Goal: Information Seeking & Learning: Learn about a topic

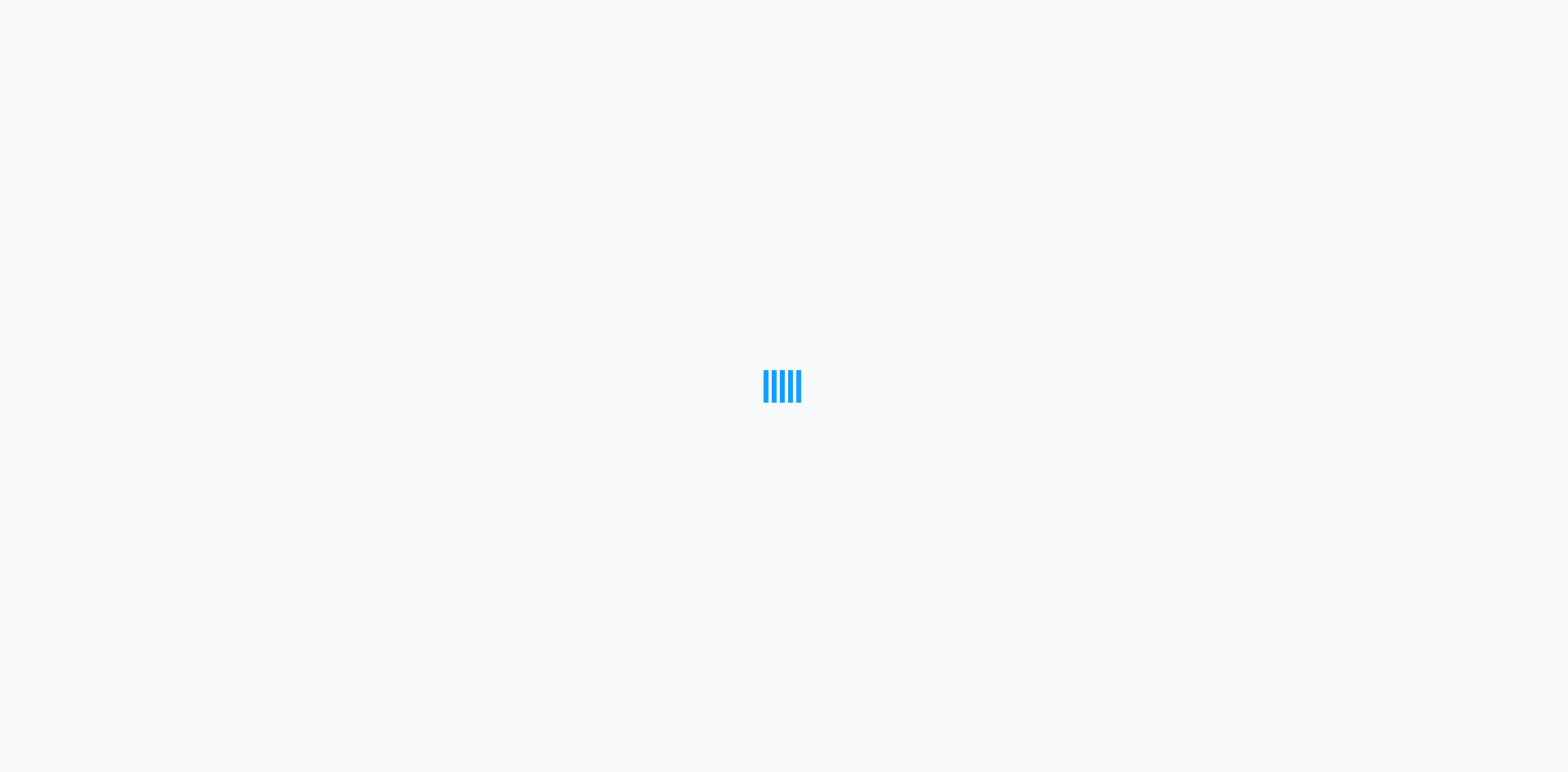
click at [431, 228] on div at bounding box center [784, 386] width 1568 height 772
click at [444, 228] on div at bounding box center [784, 386] width 1568 height 772
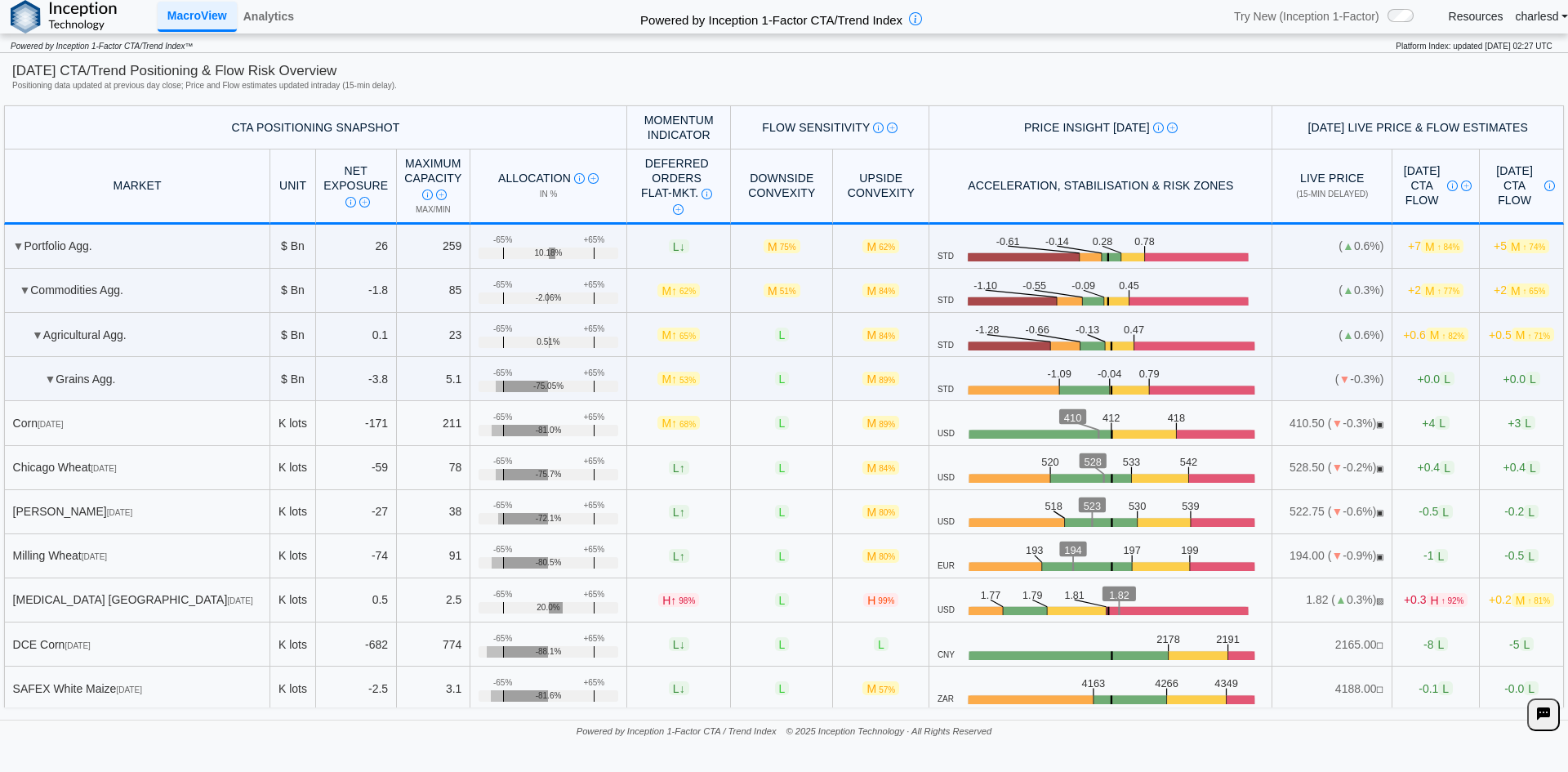
click at [444, 228] on td "259" at bounding box center [433, 246] width 73 height 44
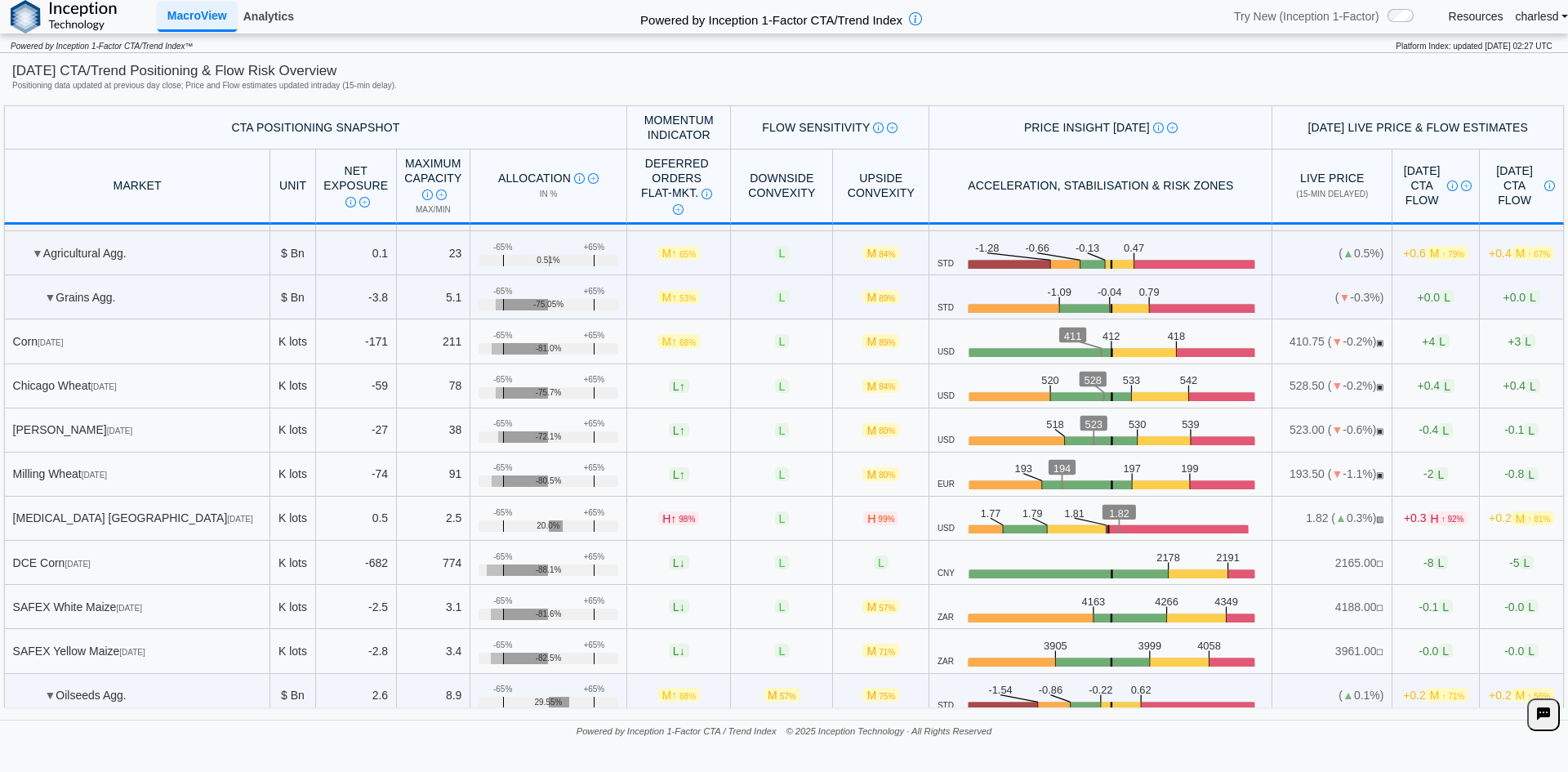
click at [263, 14] on link "Analytics" at bounding box center [269, 16] width 63 height 28
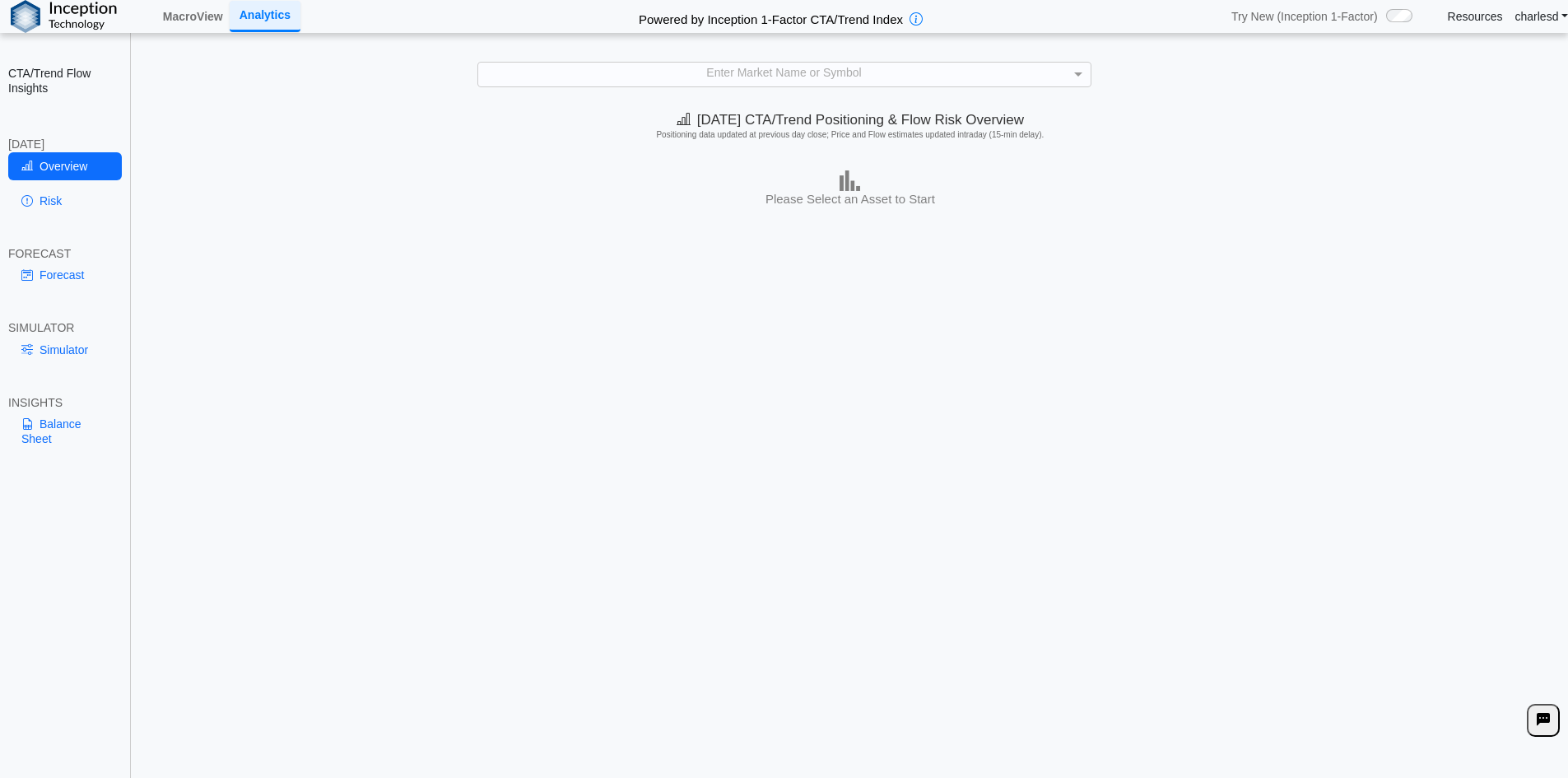
click at [917, 86] on div "Enter Market Name or Symbol" at bounding box center [784, 74] width 614 height 25
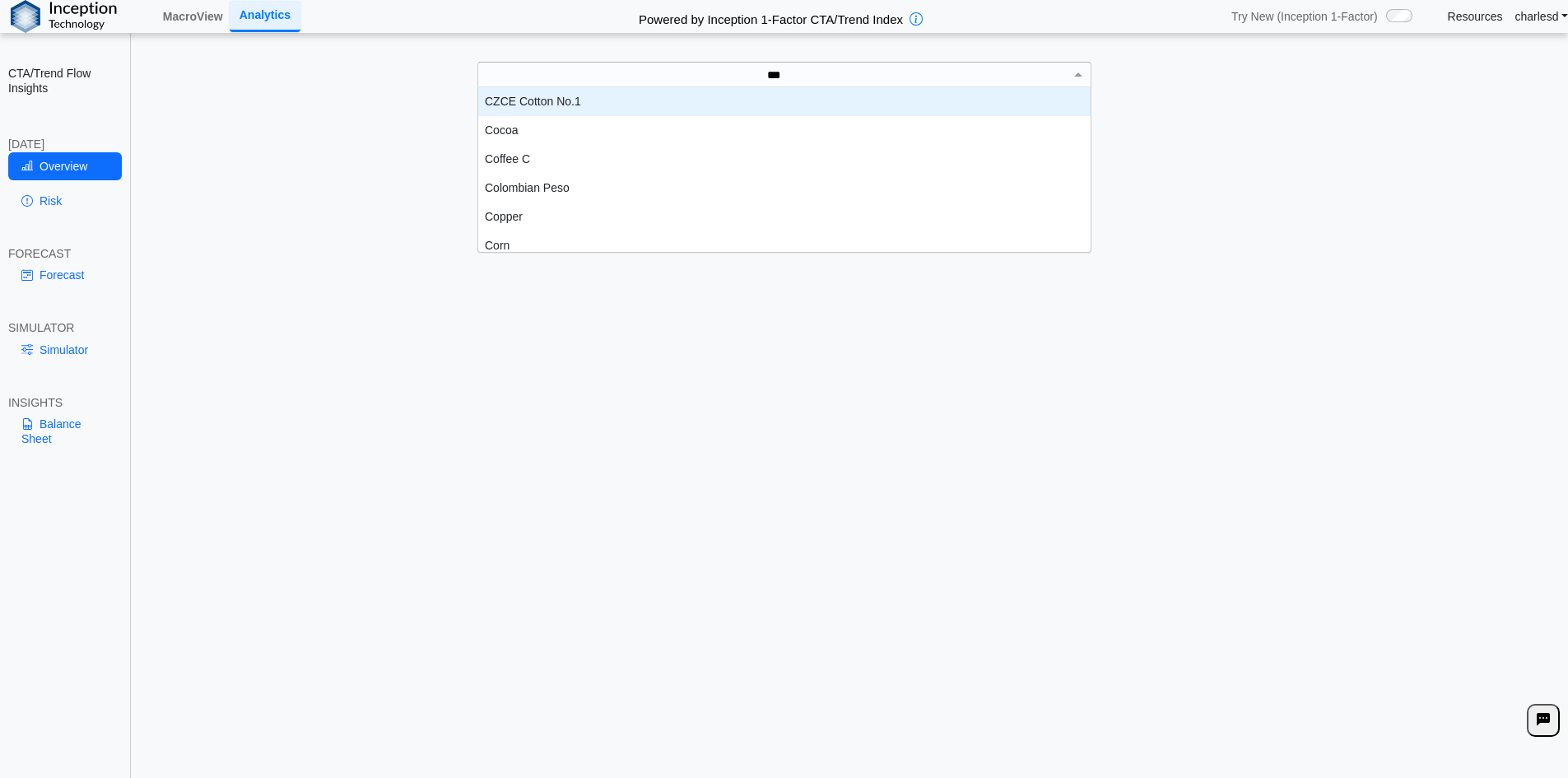
scroll to position [46, 600]
type input "****"
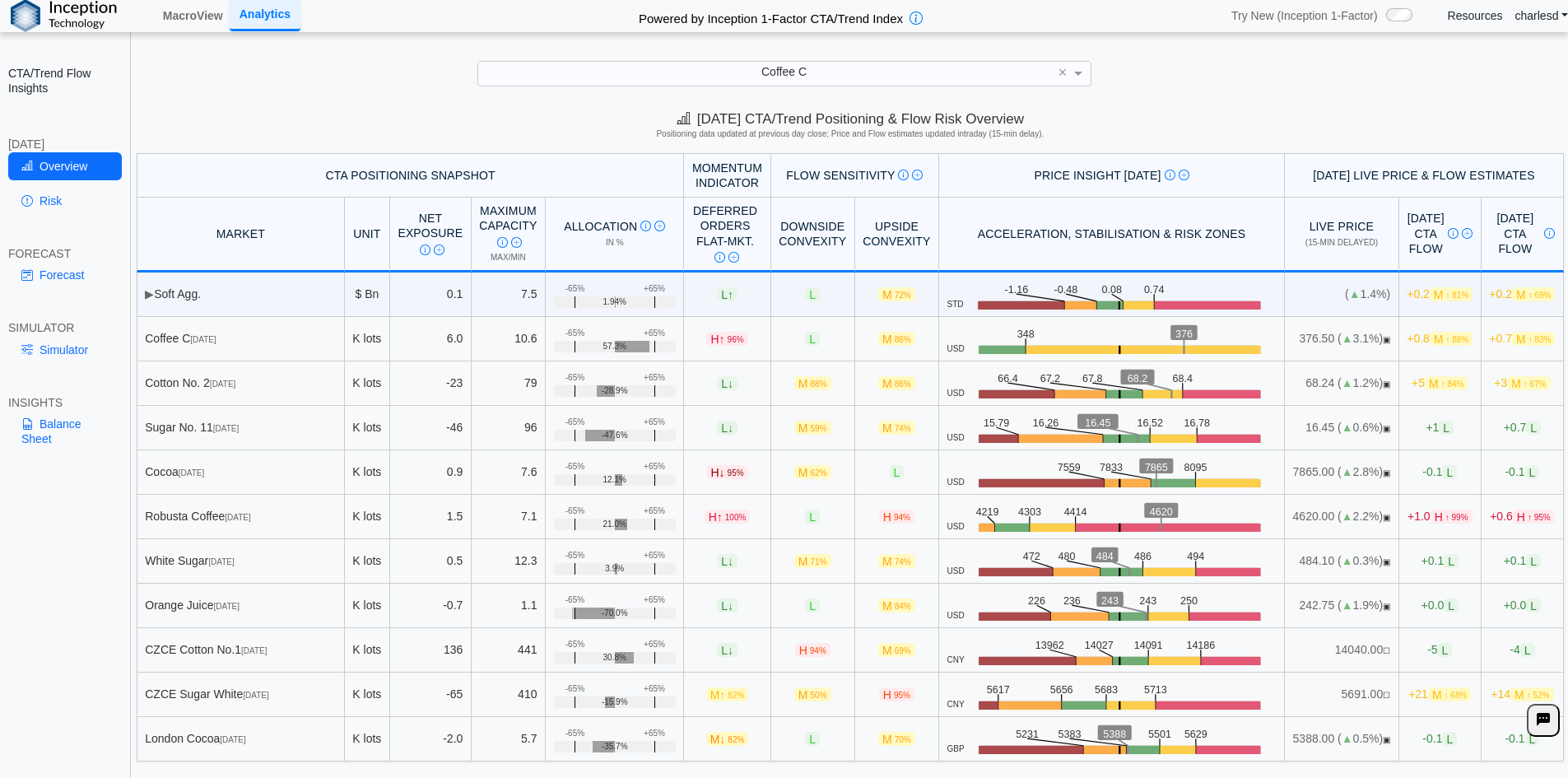
scroll to position [0, 0]
click at [50, 268] on link "Forecast" at bounding box center [65, 275] width 114 height 28
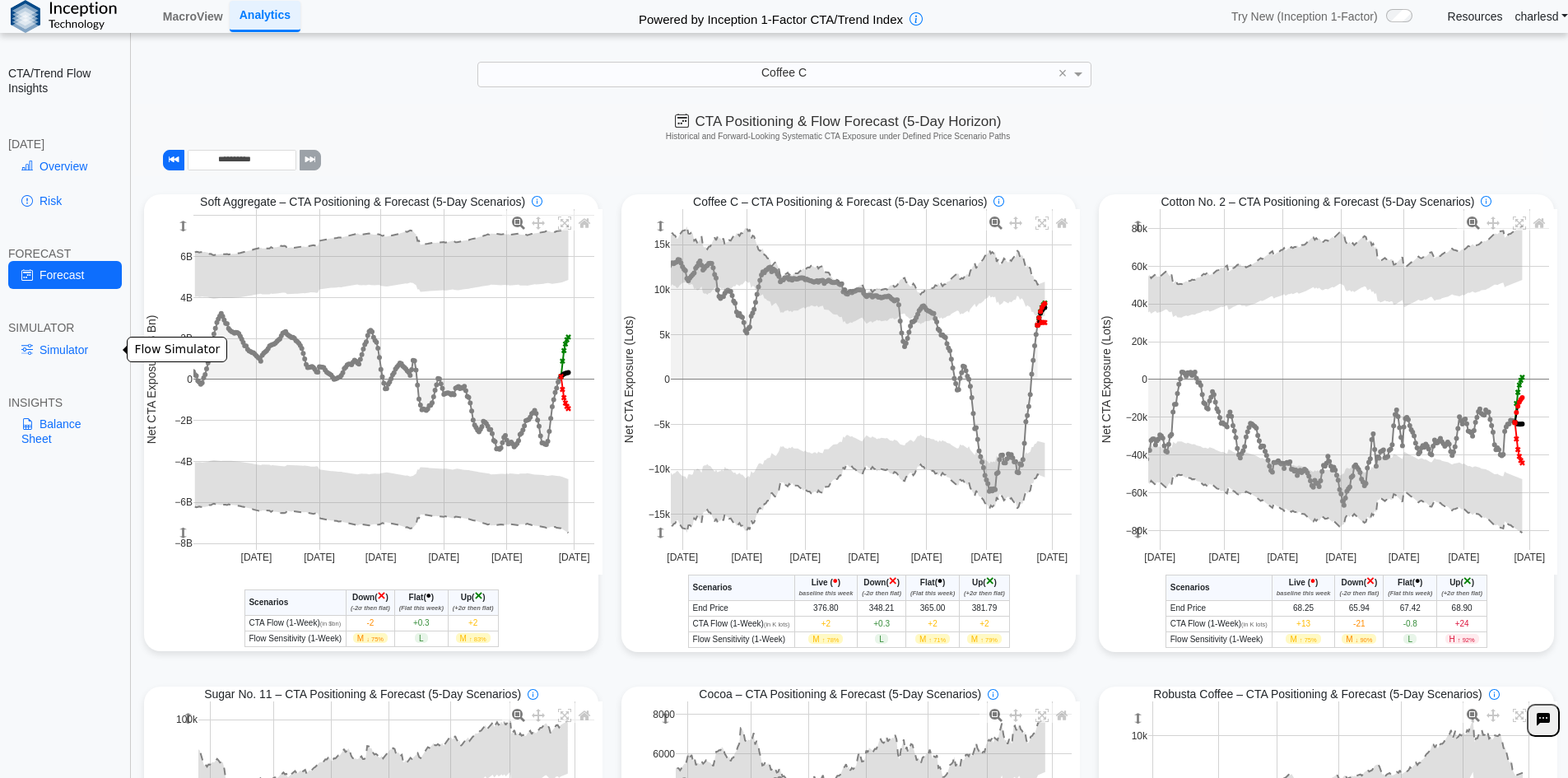
click at [116, 355] on link "Simulator" at bounding box center [65, 349] width 114 height 28
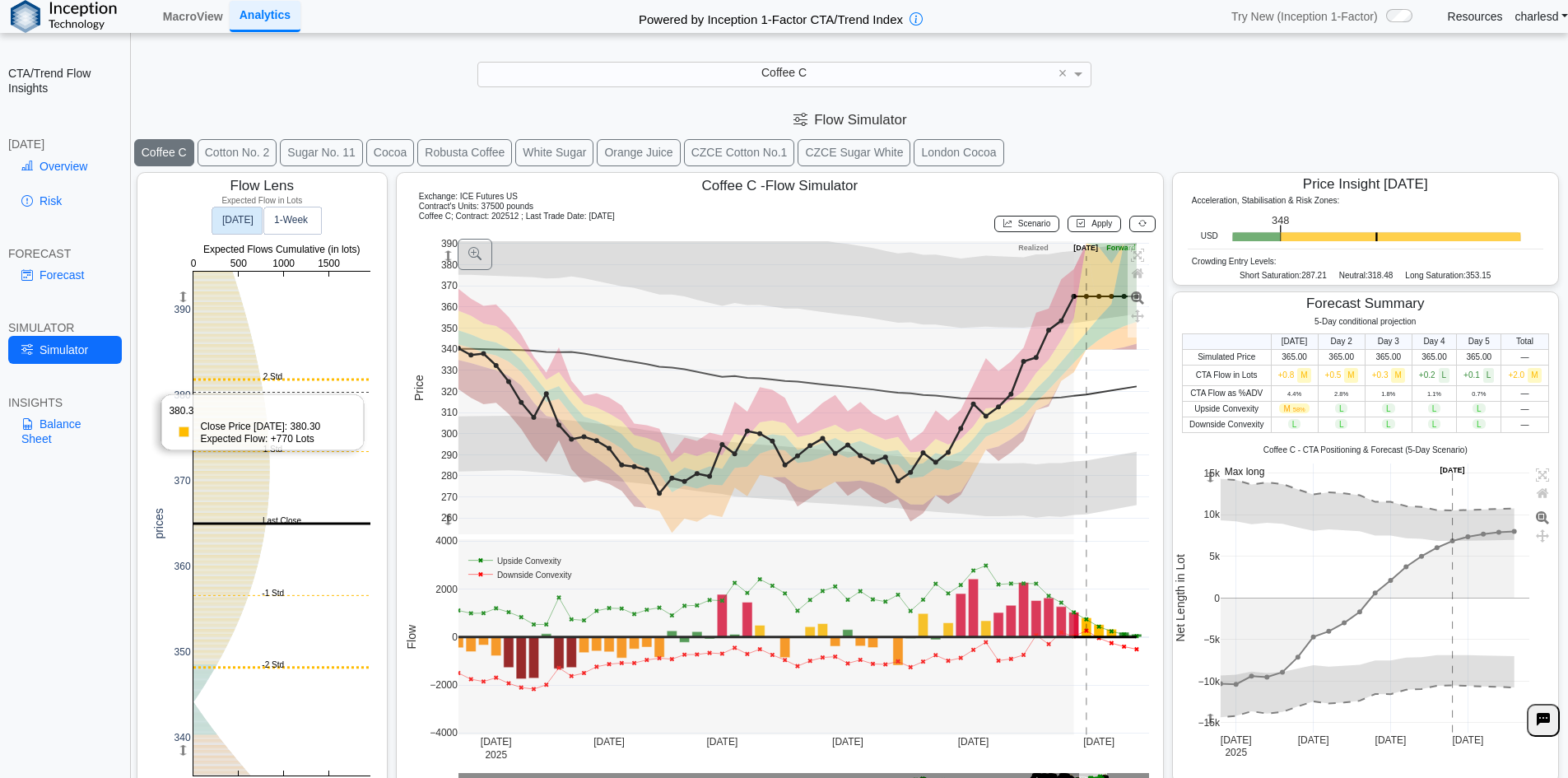
click at [267, 325] on rect at bounding box center [282, 524] width 177 height 503
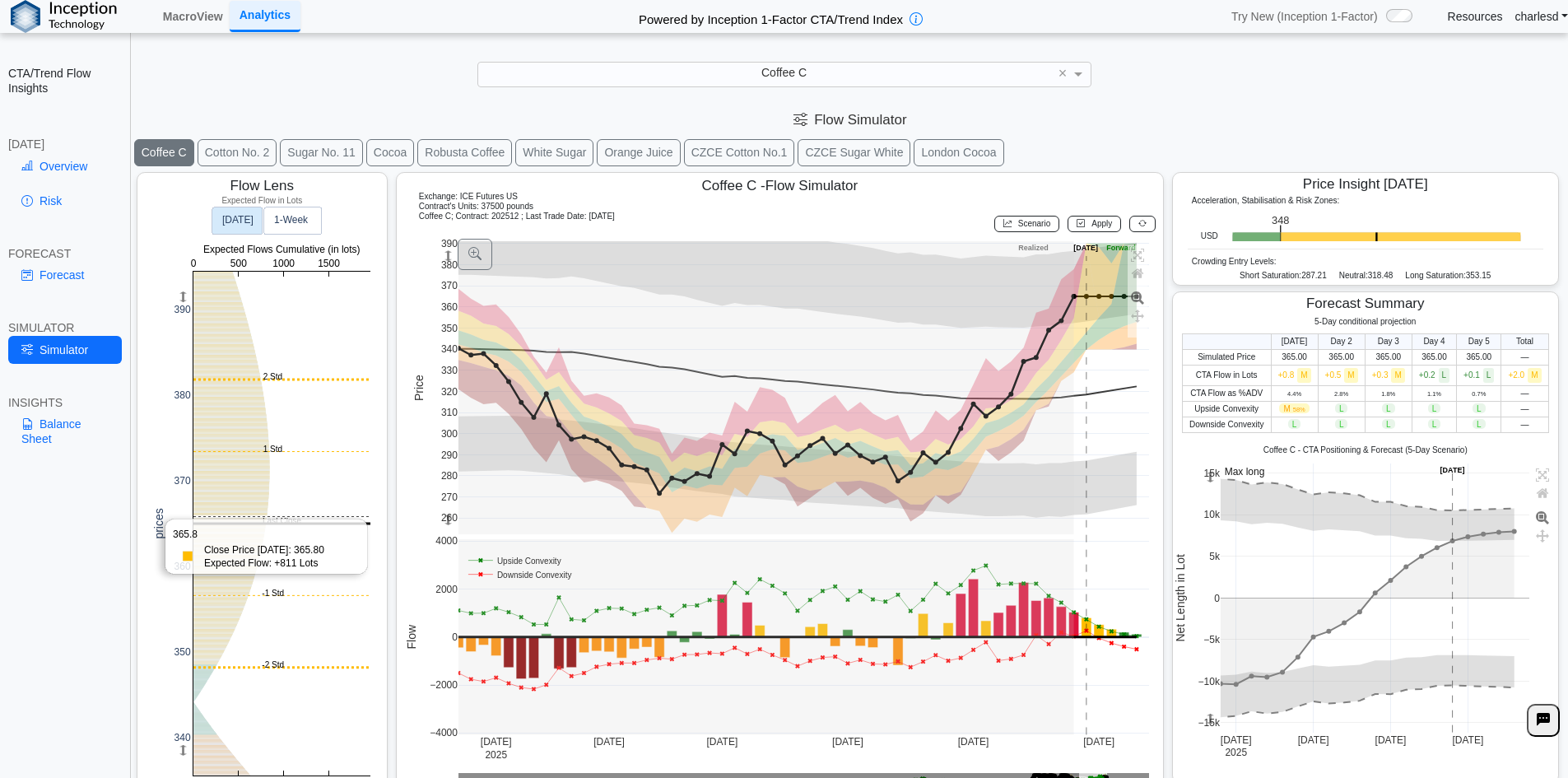
scroll to position [26, 0]
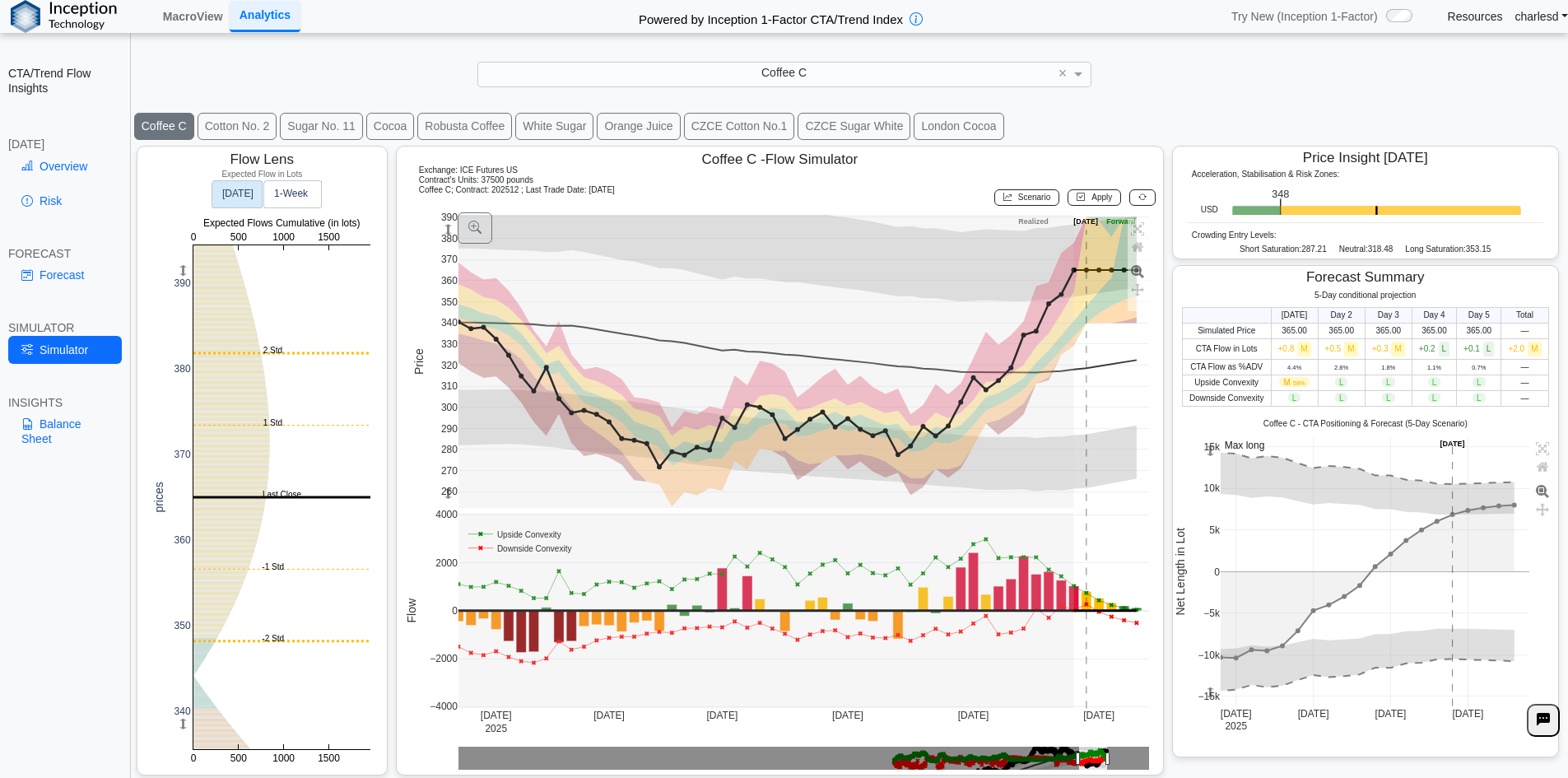
click at [257, 466] on rect at bounding box center [282, 497] width 177 height 503
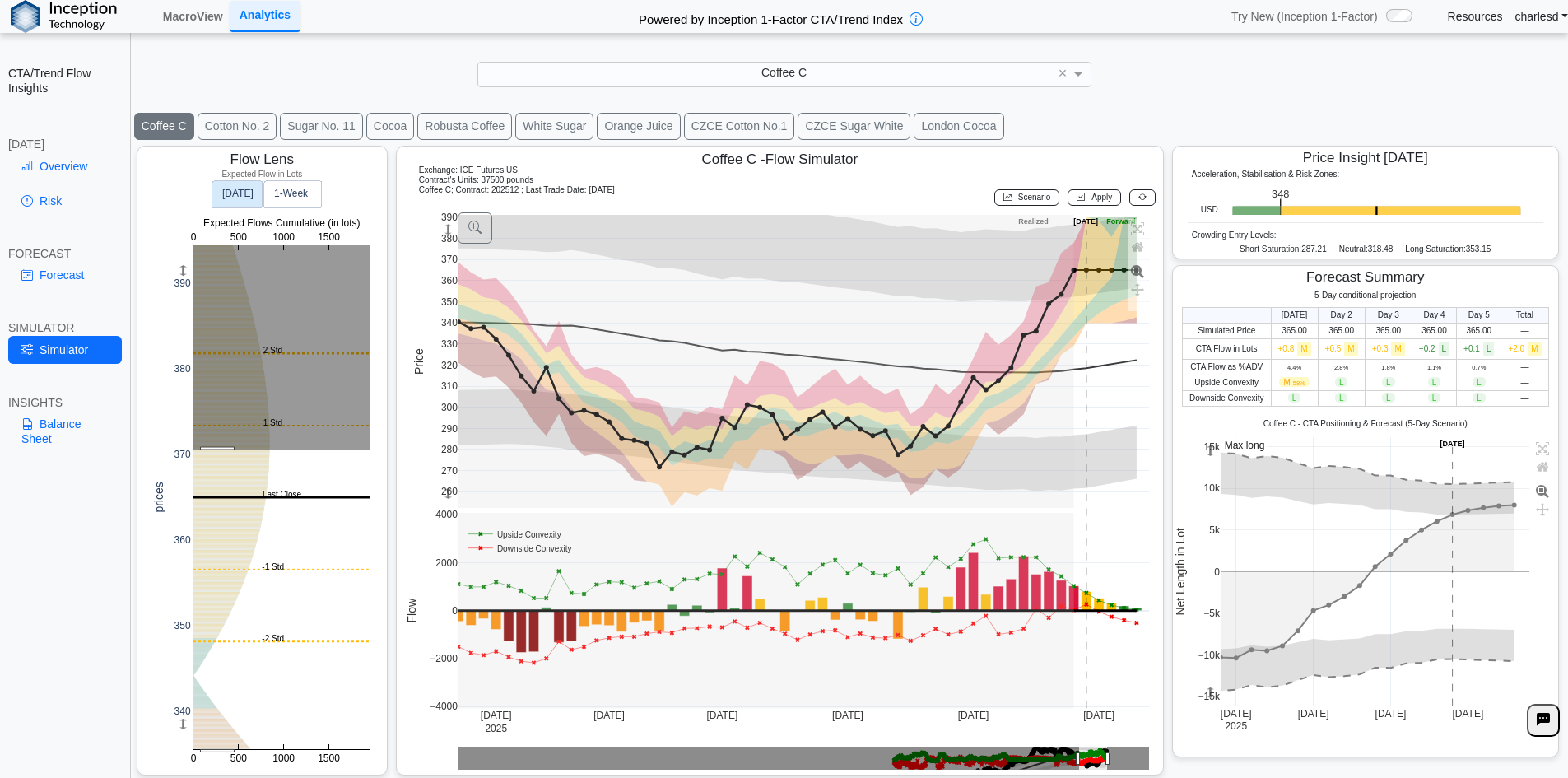
drag, startPoint x: 217, startPoint y: 459, endPoint x: 265, endPoint y: 829, distance: 373.1
click at [265, 777] on html "**********" at bounding box center [784, 400] width 1568 height 801
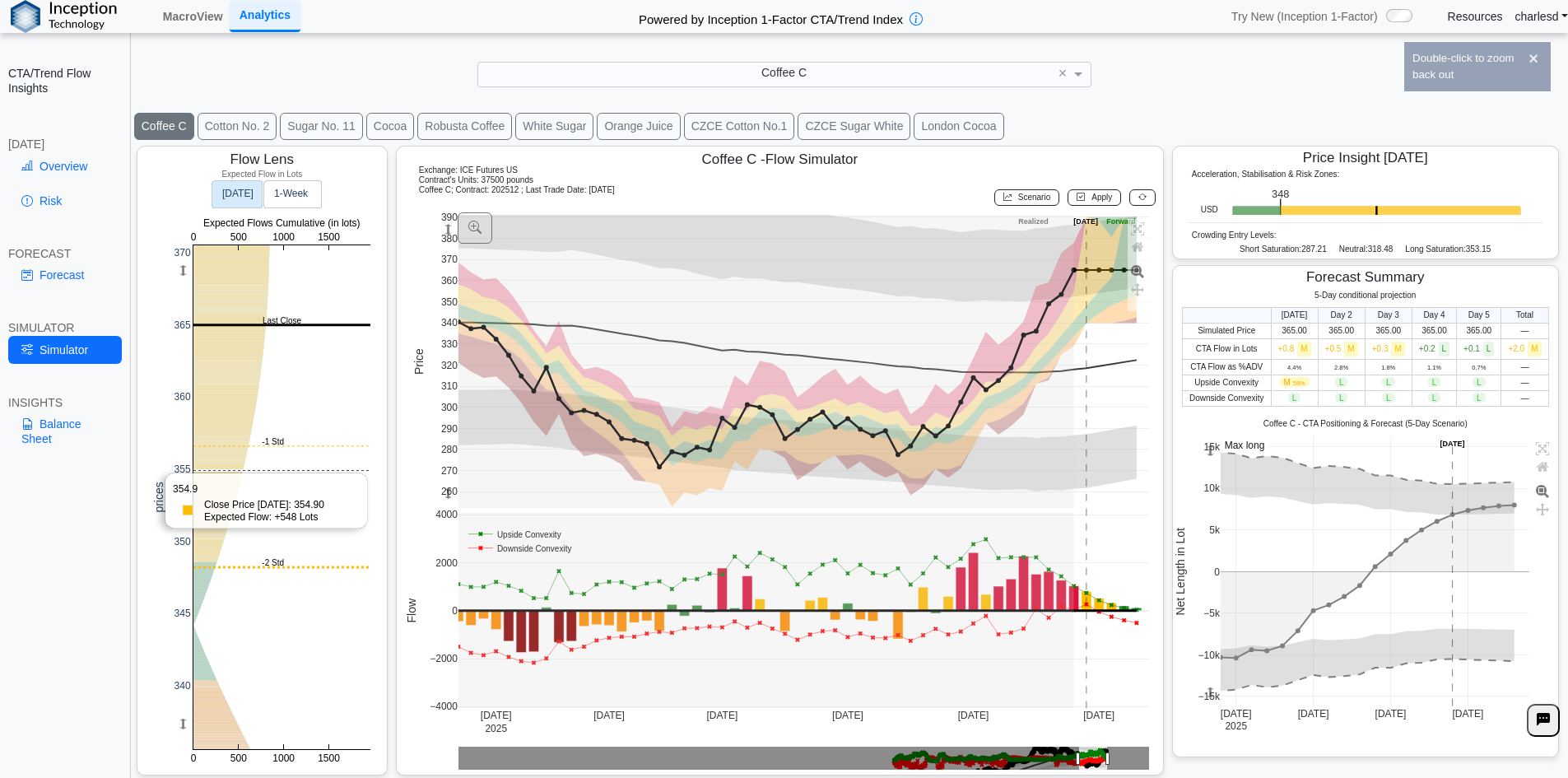
click at [306, 449] on rect at bounding box center [282, 497] width 177 height 503
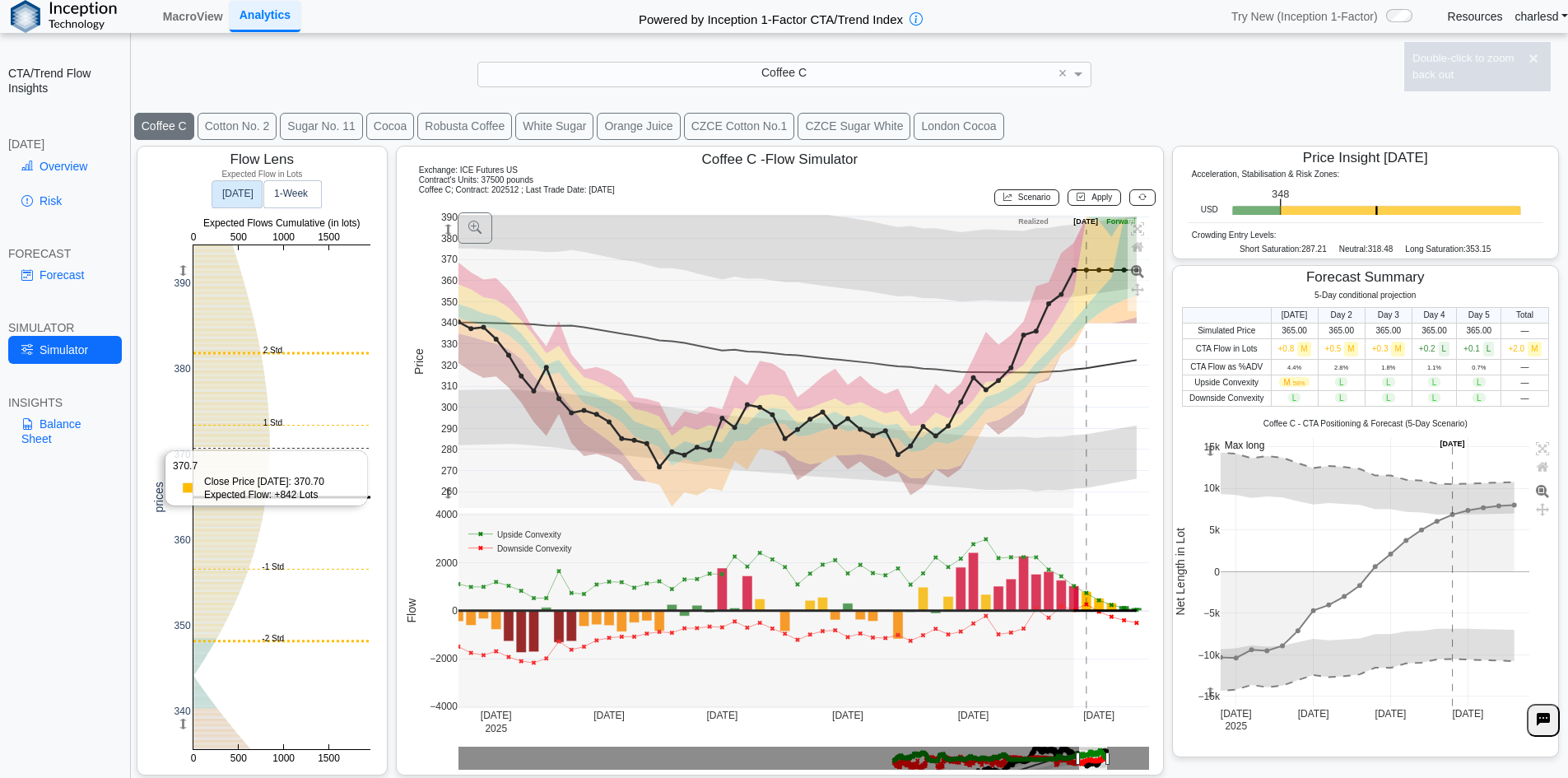
click at [306, 449] on rect at bounding box center [282, 497] width 177 height 503
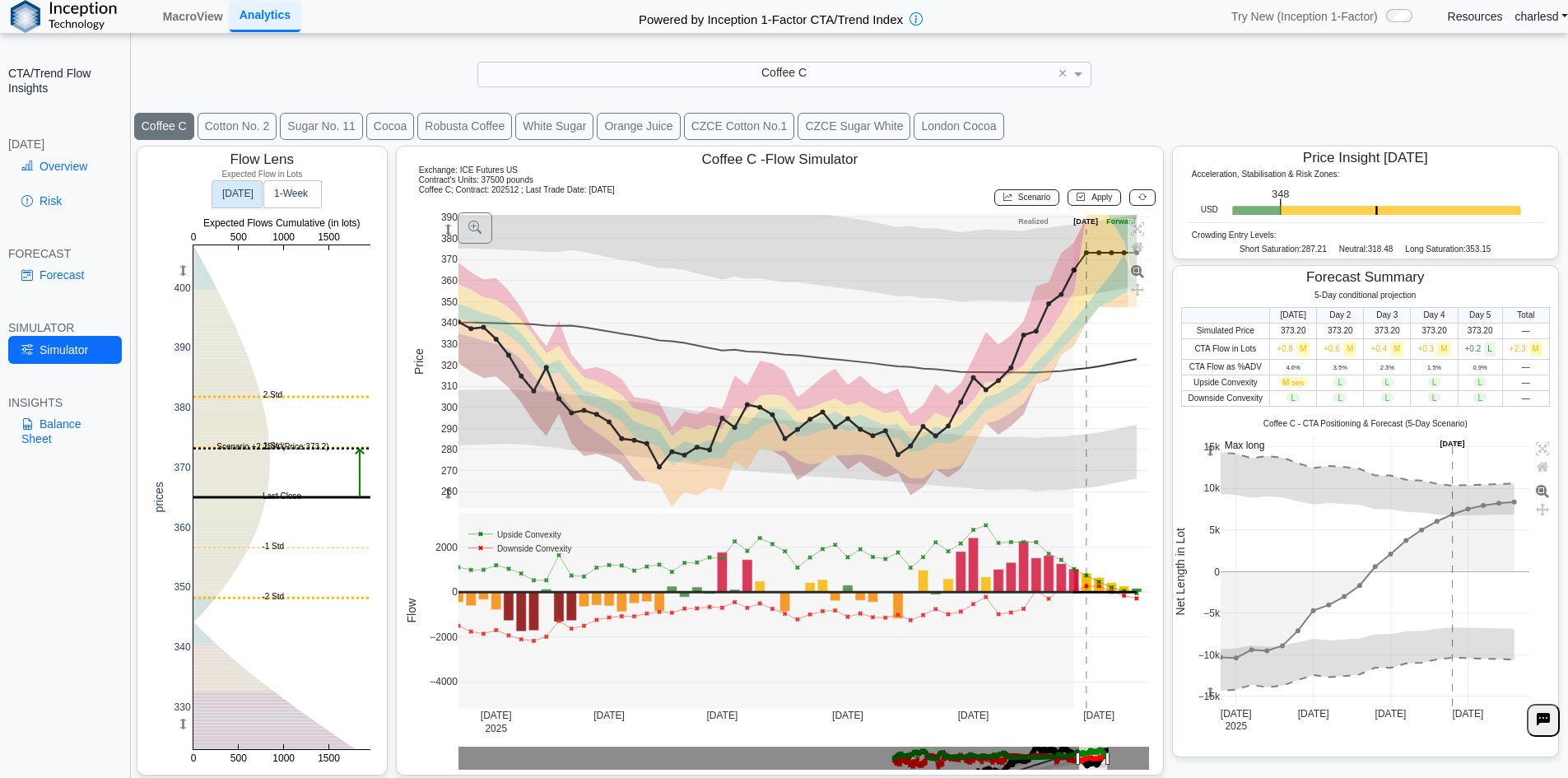
click at [1129, 200] on button at bounding box center [1142, 198] width 26 height 16
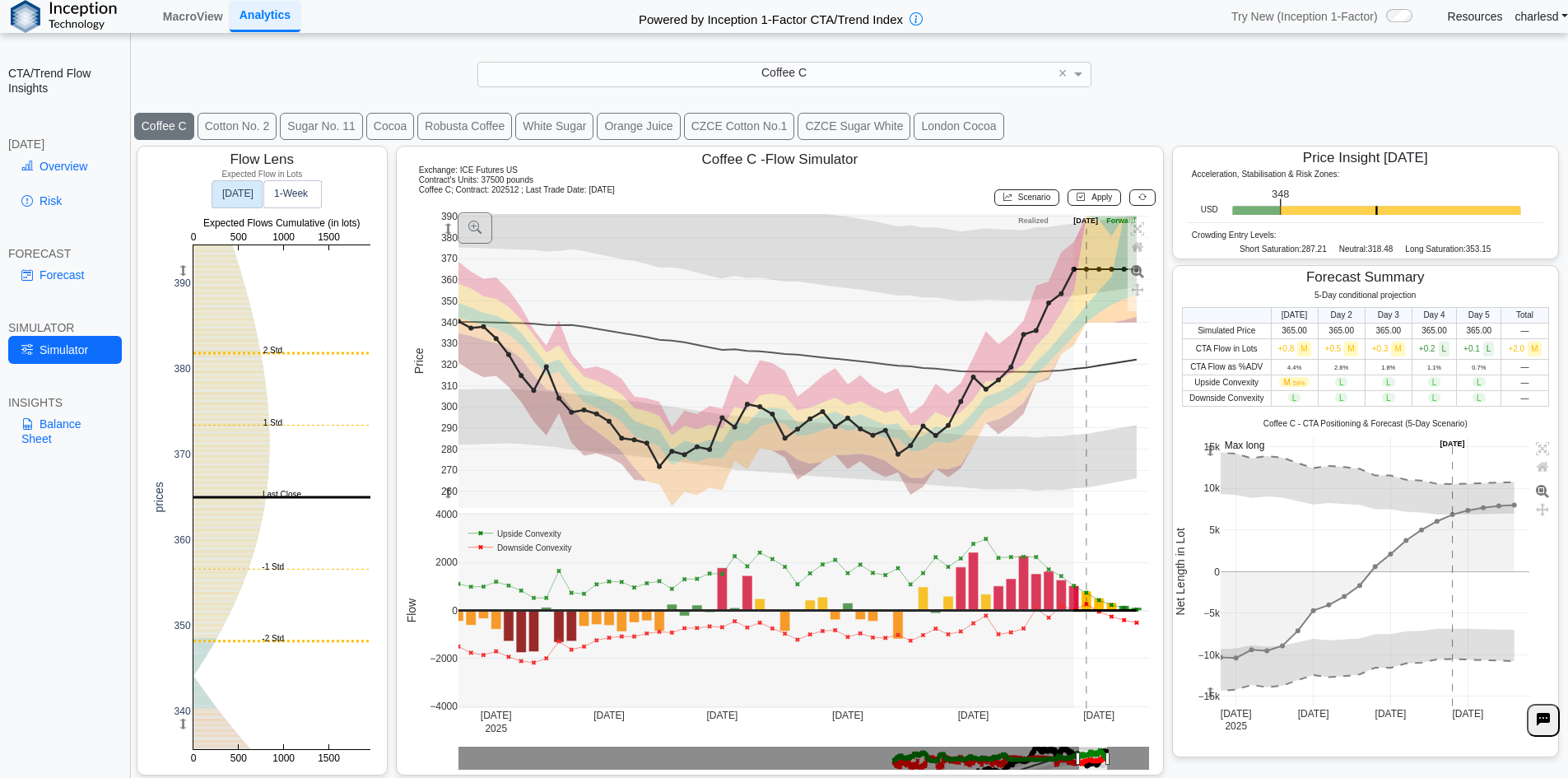
click at [1138, 198] on icon at bounding box center [1142, 197] width 8 height 9
click at [79, 171] on link "Overview" at bounding box center [65, 166] width 114 height 28
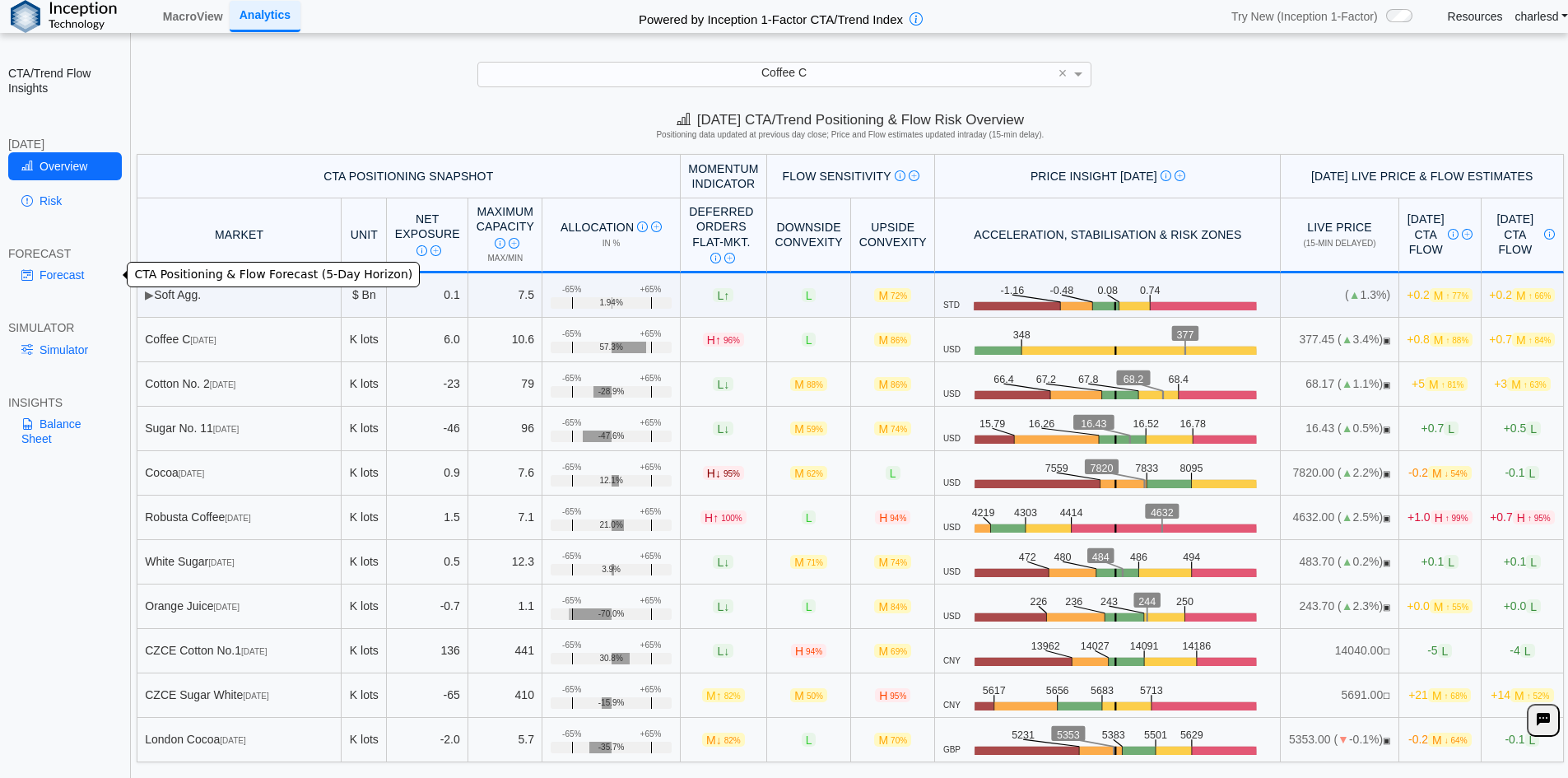
click at [65, 278] on link "Forecast" at bounding box center [65, 275] width 114 height 28
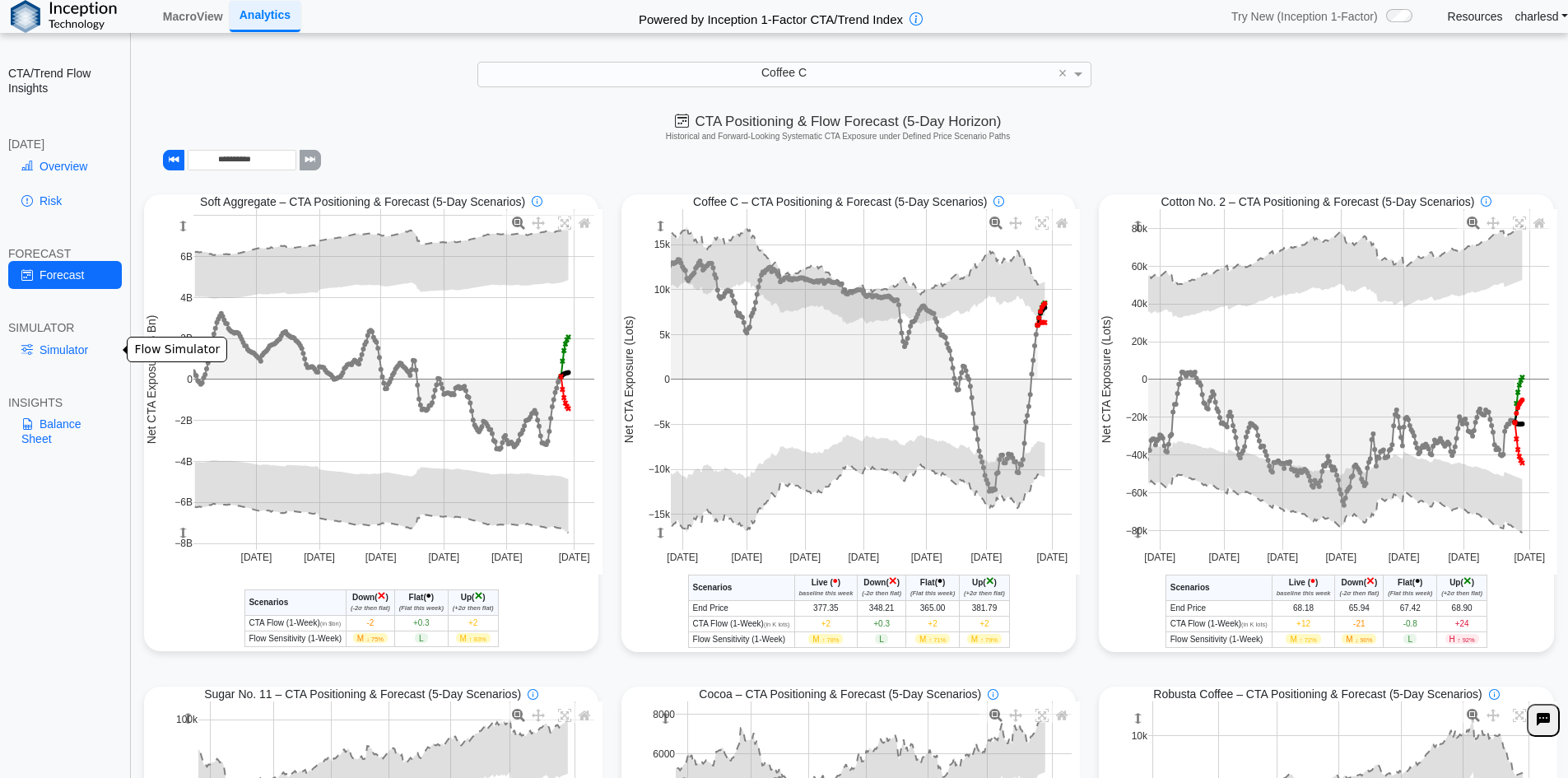
click at [63, 360] on link "Simulator" at bounding box center [65, 349] width 114 height 28
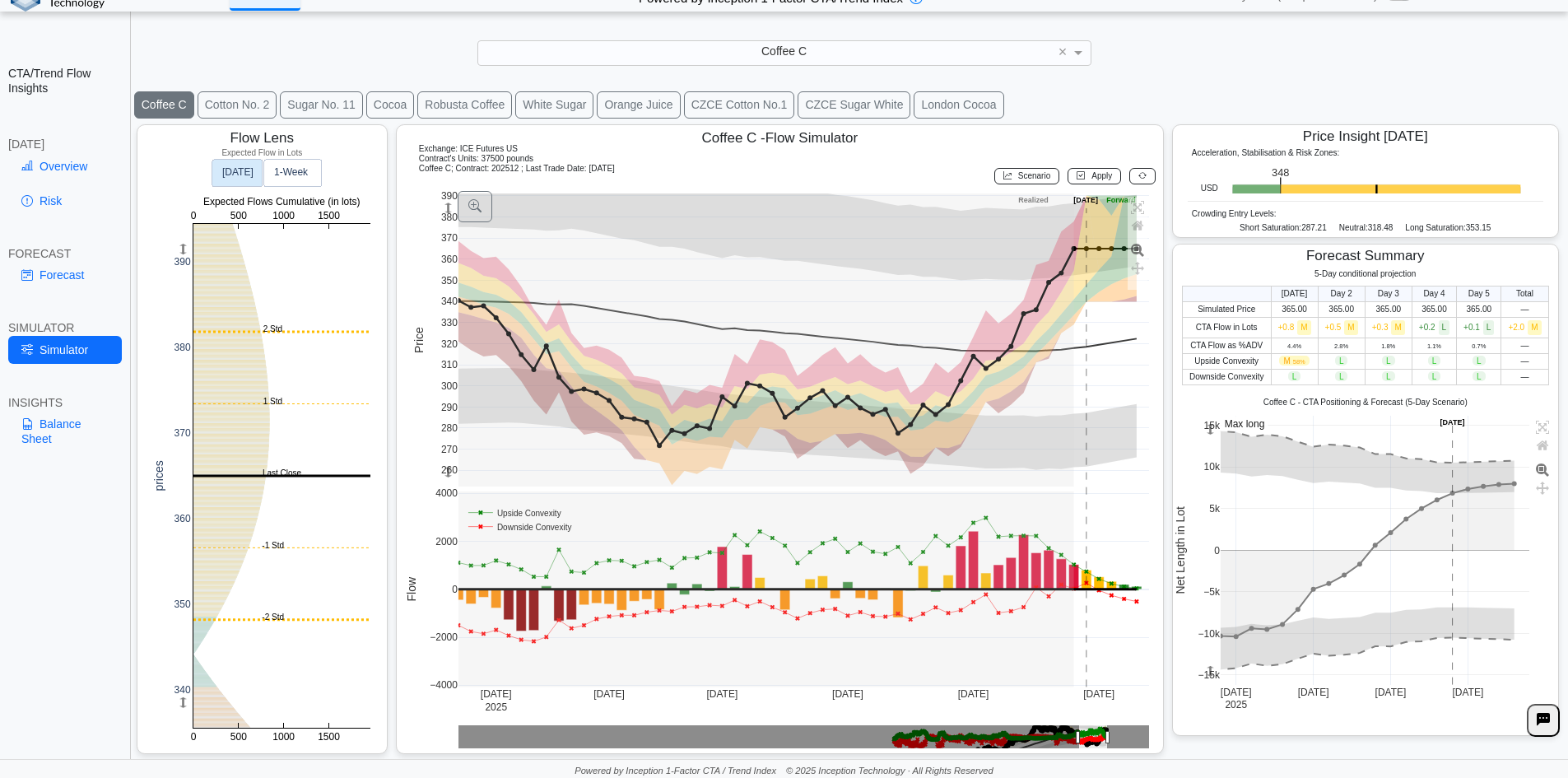
scroll to position [23, 0]
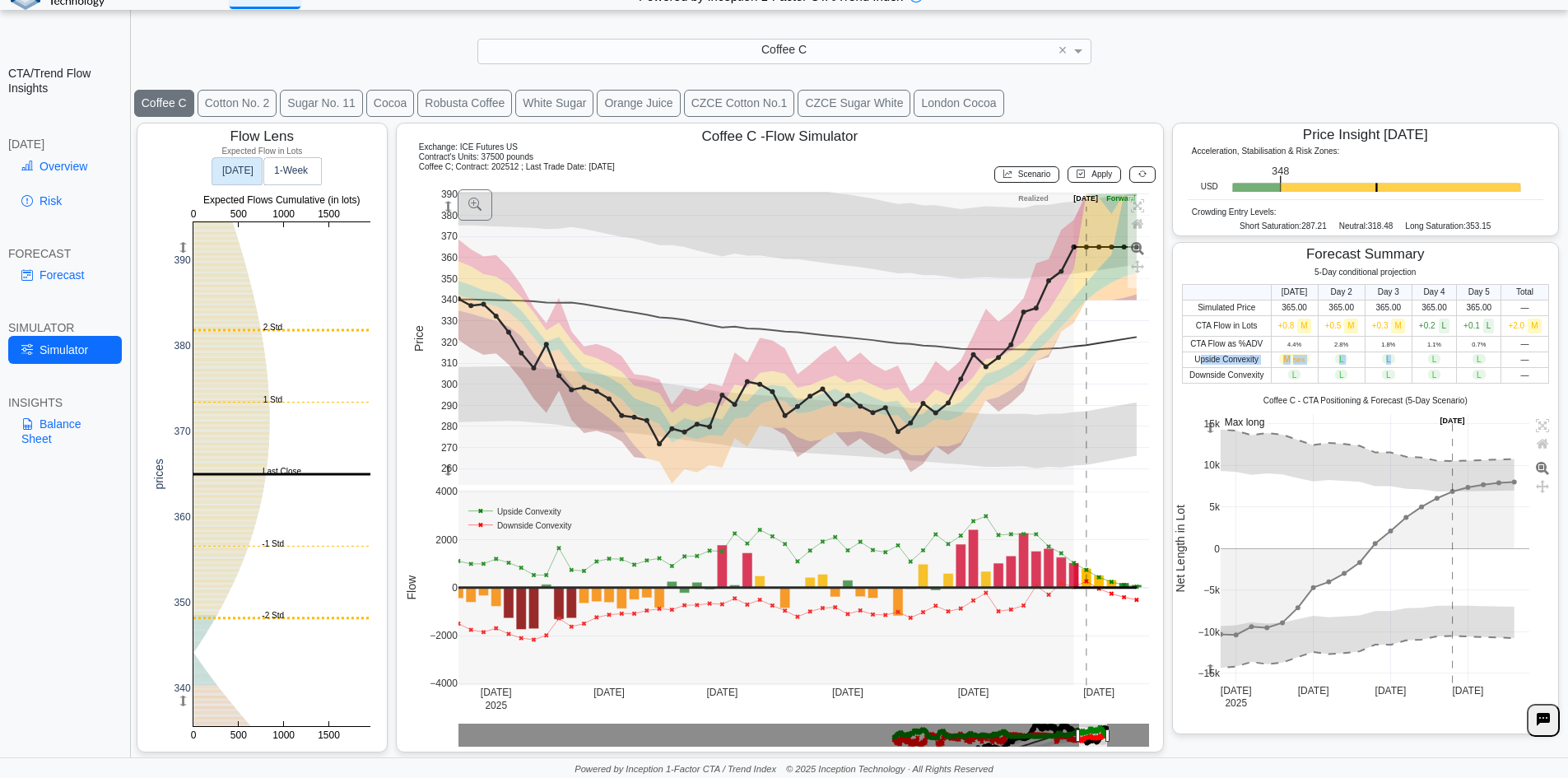
drag, startPoint x: 1188, startPoint y: 361, endPoint x: 1418, endPoint y: 358, distance: 230.0
click at [1415, 358] on tr "Upside Convexity M 58% L L L L —" at bounding box center [1365, 358] width 366 height 16
click at [1428, 358] on span "L" at bounding box center [1434, 358] width 13 height 10
click at [76, 173] on link "Overview" at bounding box center [65, 166] width 114 height 28
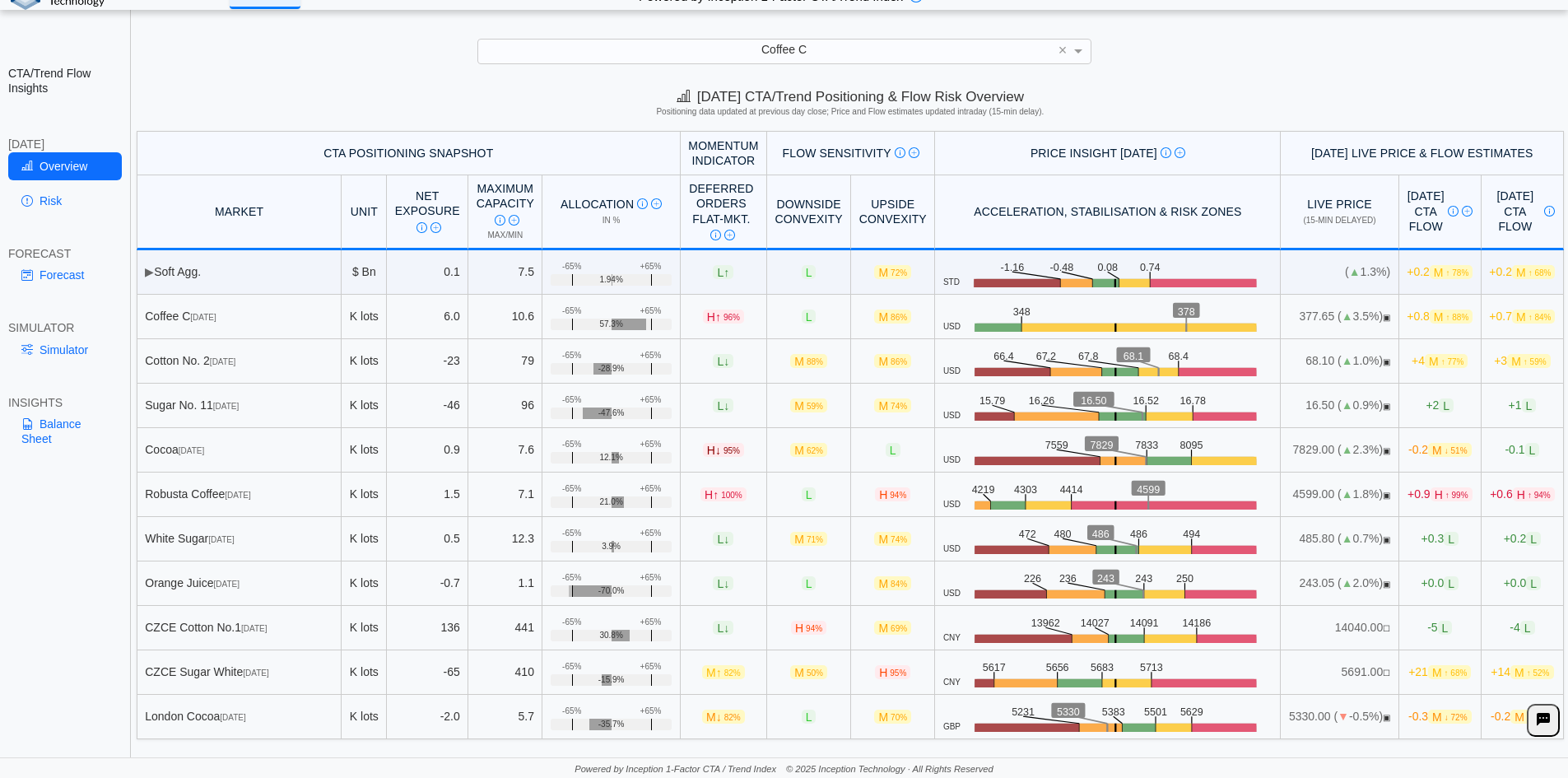
drag, startPoint x: 1259, startPoint y: 313, endPoint x: 1355, endPoint y: 314, distance: 96.0
click at [1355, 314] on td "377.65 ( ▲ 3.5%) ▣" at bounding box center [1339, 316] width 118 height 45
drag, startPoint x: 1355, startPoint y: 314, endPoint x: 1271, endPoint y: 318, distance: 84.1
click at [1281, 318] on td "377.65 ( ▲ 3.5%) ▣" at bounding box center [1339, 316] width 118 height 45
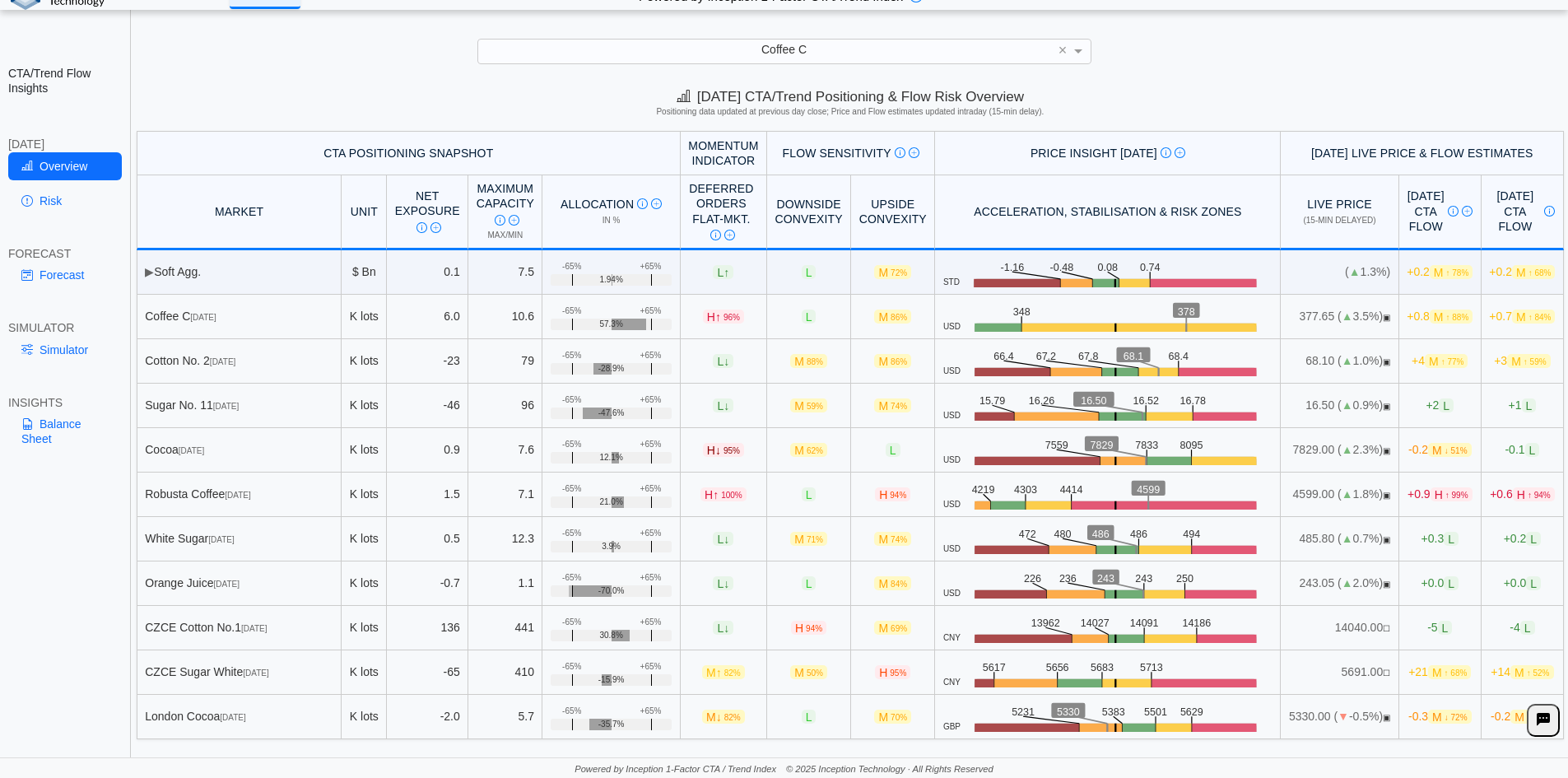
click at [1281, 318] on td "377.65 ( ▲ 3.5%) ▣" at bounding box center [1339, 316] width 118 height 45
drag, startPoint x: 1258, startPoint y: 316, endPoint x: 1346, endPoint y: 316, distance: 88.0
click at [1346, 316] on td "377.65 ( ▲ 3.5%) ▣" at bounding box center [1339, 316] width 118 height 45
click at [1383, 316] on span "▣" at bounding box center [1386, 317] width 7 height 9
drag, startPoint x: 1291, startPoint y: 628, endPoint x: 1351, endPoint y: 632, distance: 60.1
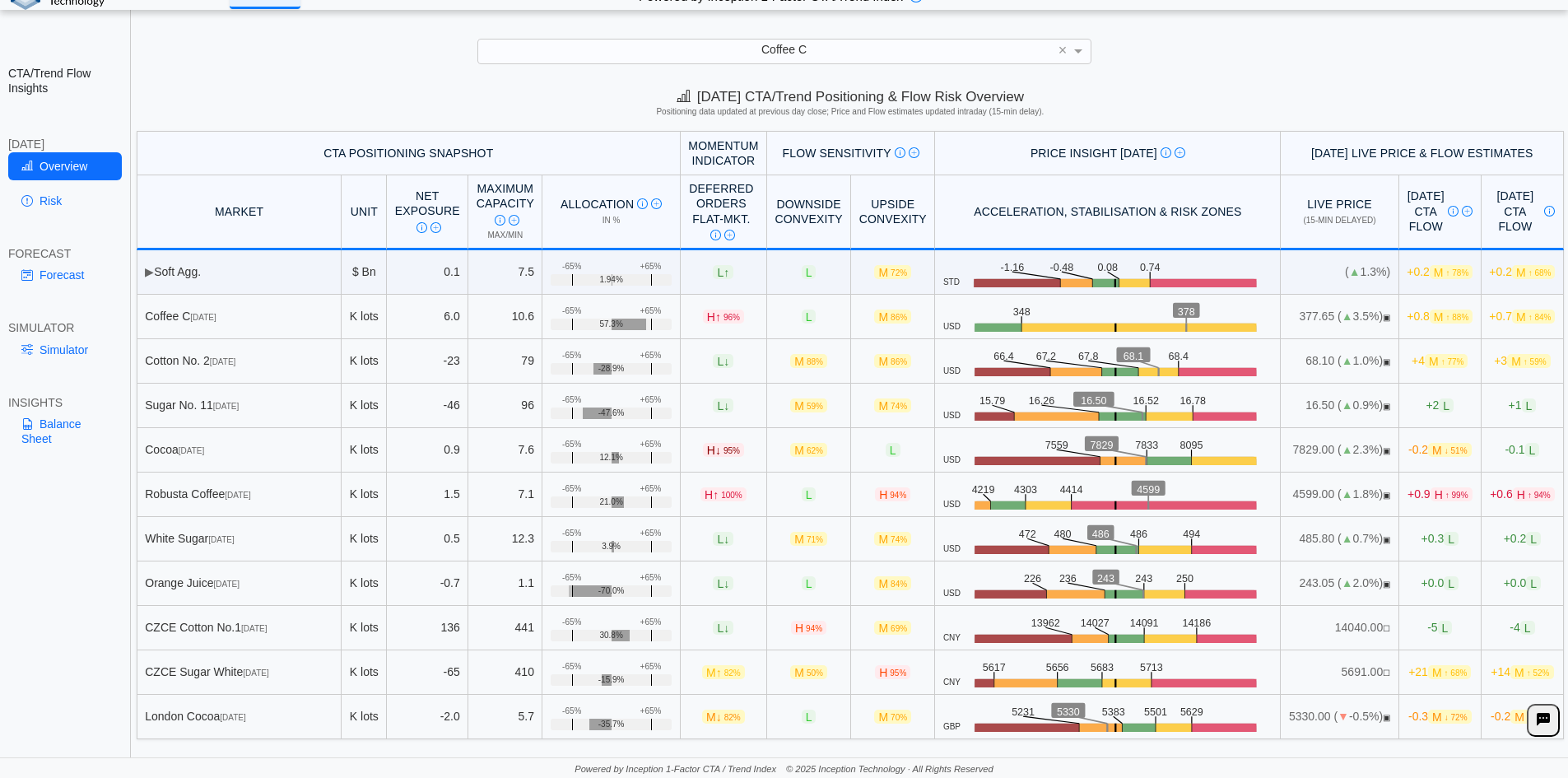
click at [1351, 632] on td "14040.00 ☐" at bounding box center [1339, 628] width 118 height 45
click at [71, 348] on link "Simulator" at bounding box center [65, 349] width 114 height 28
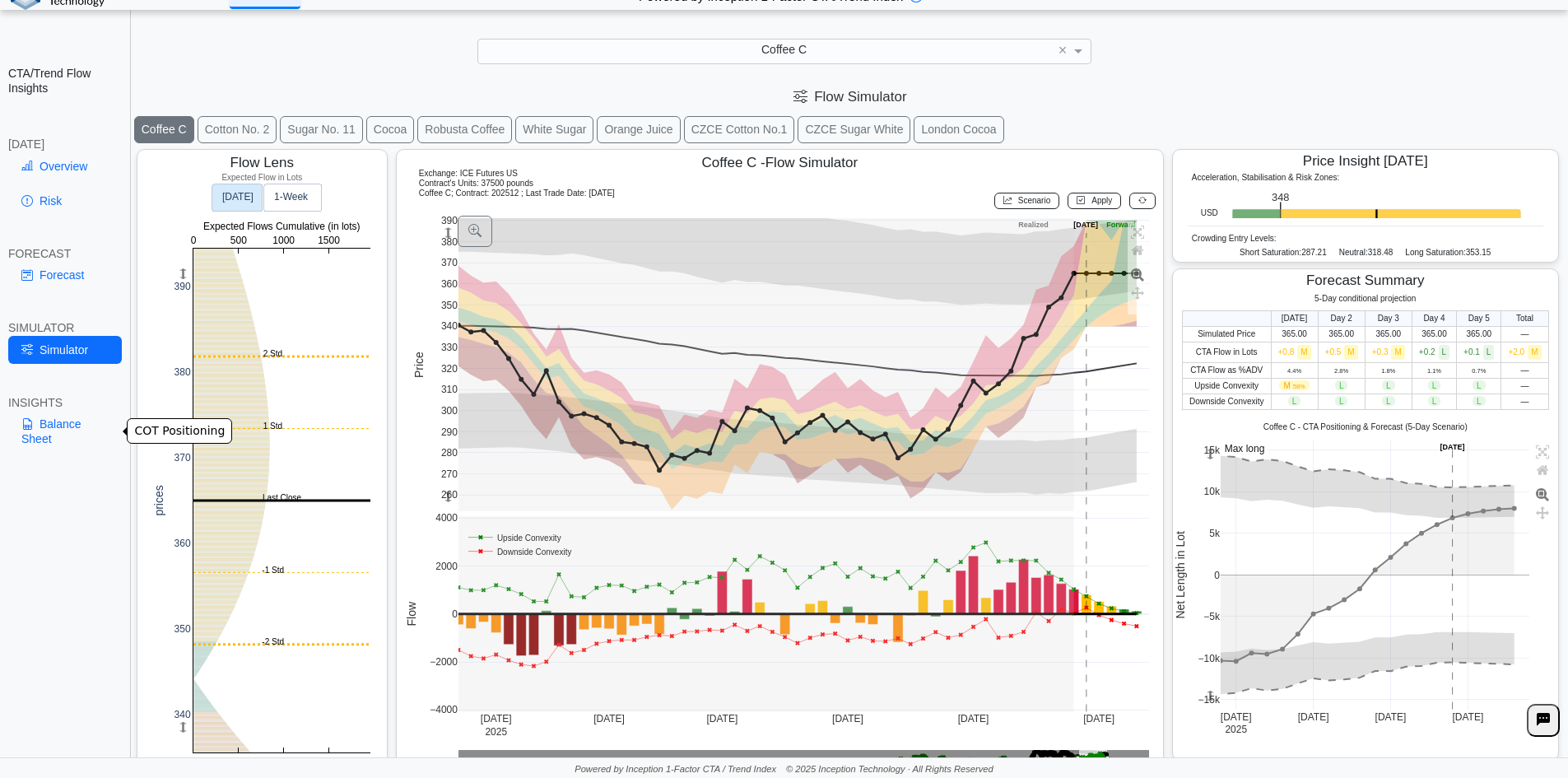
click at [69, 434] on link "Balance Sheet" at bounding box center [65, 430] width 114 height 43
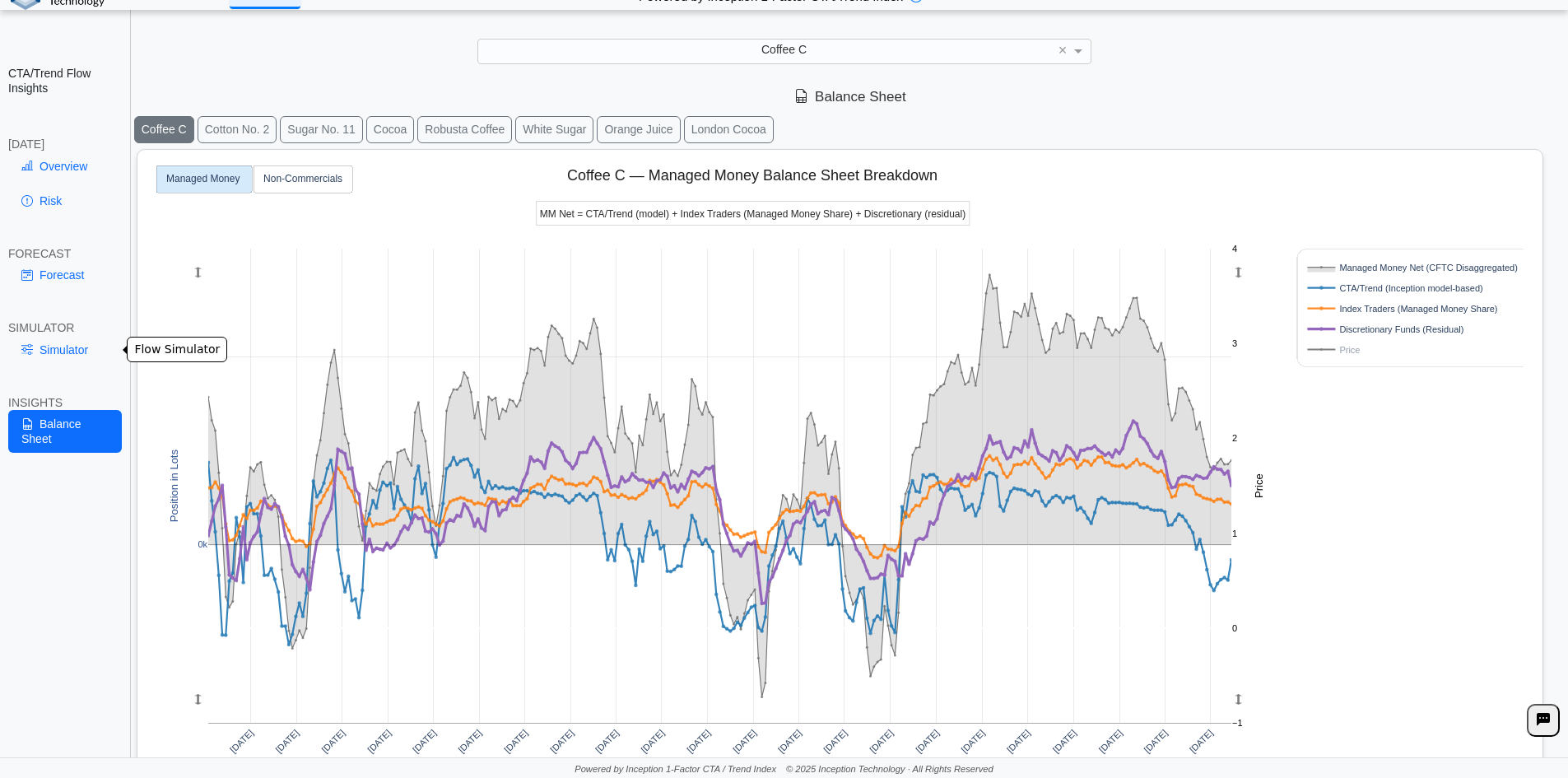
click at [60, 349] on link "Simulator" at bounding box center [65, 349] width 114 height 28
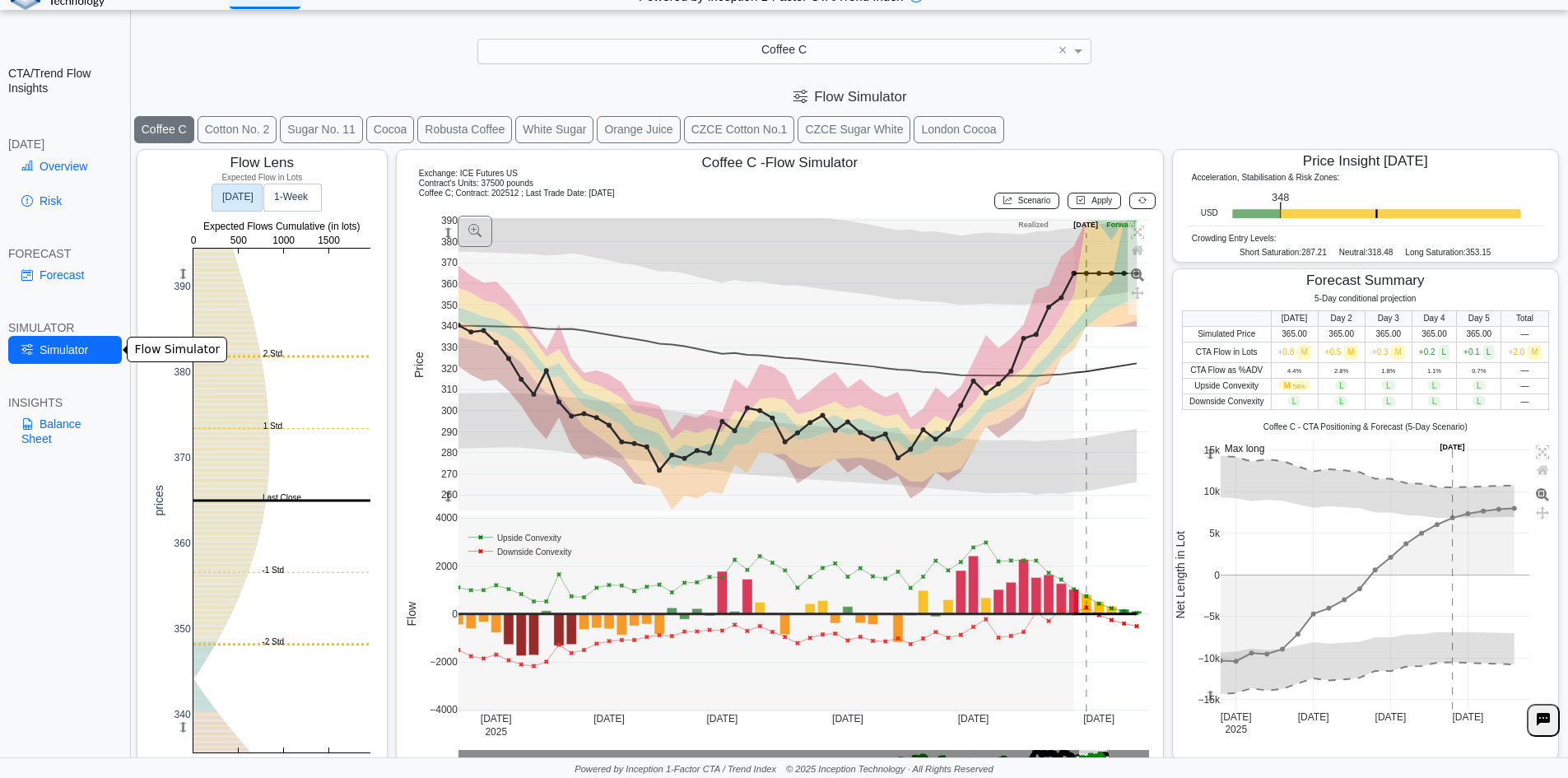
click at [65, 348] on link "Simulator" at bounding box center [65, 349] width 114 height 28
drag, startPoint x: 1231, startPoint y: 254, endPoint x: 1324, endPoint y: 254, distance: 93.0
click at [1324, 254] on div "Flow Lens Expected Flow in Lots 0 500 1000 1500 340 350 360 370 380 390 0 500 1…" at bounding box center [850, 463] width 1436 height 638
drag, startPoint x: 1400, startPoint y: 256, endPoint x: 1519, endPoint y: 259, distance: 119.0
click at [1519, 259] on div "Short Saturation: 287.21 Neutral: 318.48 Long Saturation: 353.15" at bounding box center [1366, 254] width 356 height 14
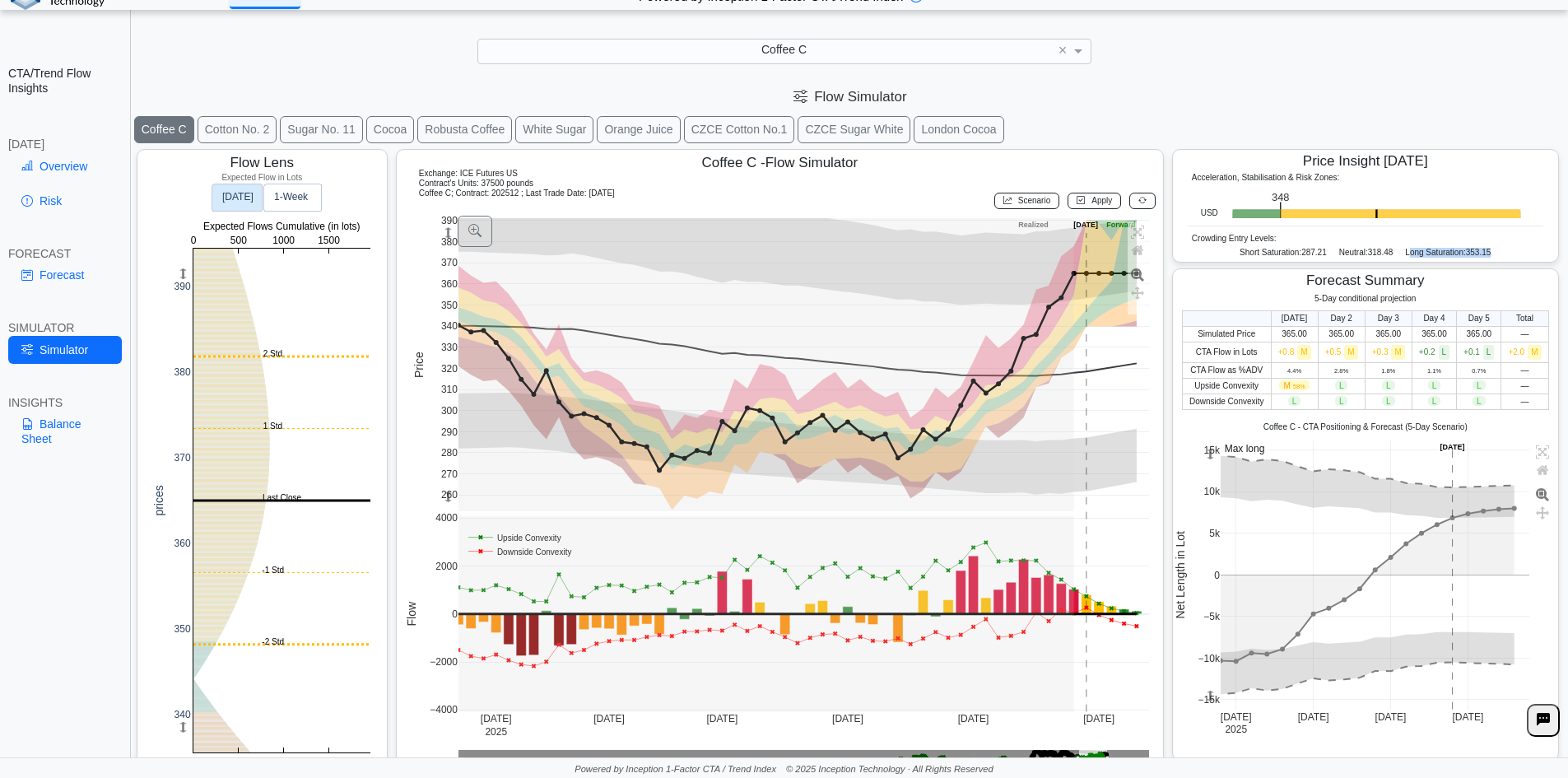
click at [1519, 259] on div "Short Saturation: 287.21 Neutral: 318.48 Long Saturation: 353.15" at bounding box center [1366, 254] width 356 height 14
drag, startPoint x: 1289, startPoint y: 157, endPoint x: 1434, endPoint y: 158, distance: 145.0
click at [1434, 158] on div "Price Insight [DATE]" at bounding box center [1366, 161] width 381 height 20
click at [28, 161] on icon at bounding box center [26, 166] width 12 height 13
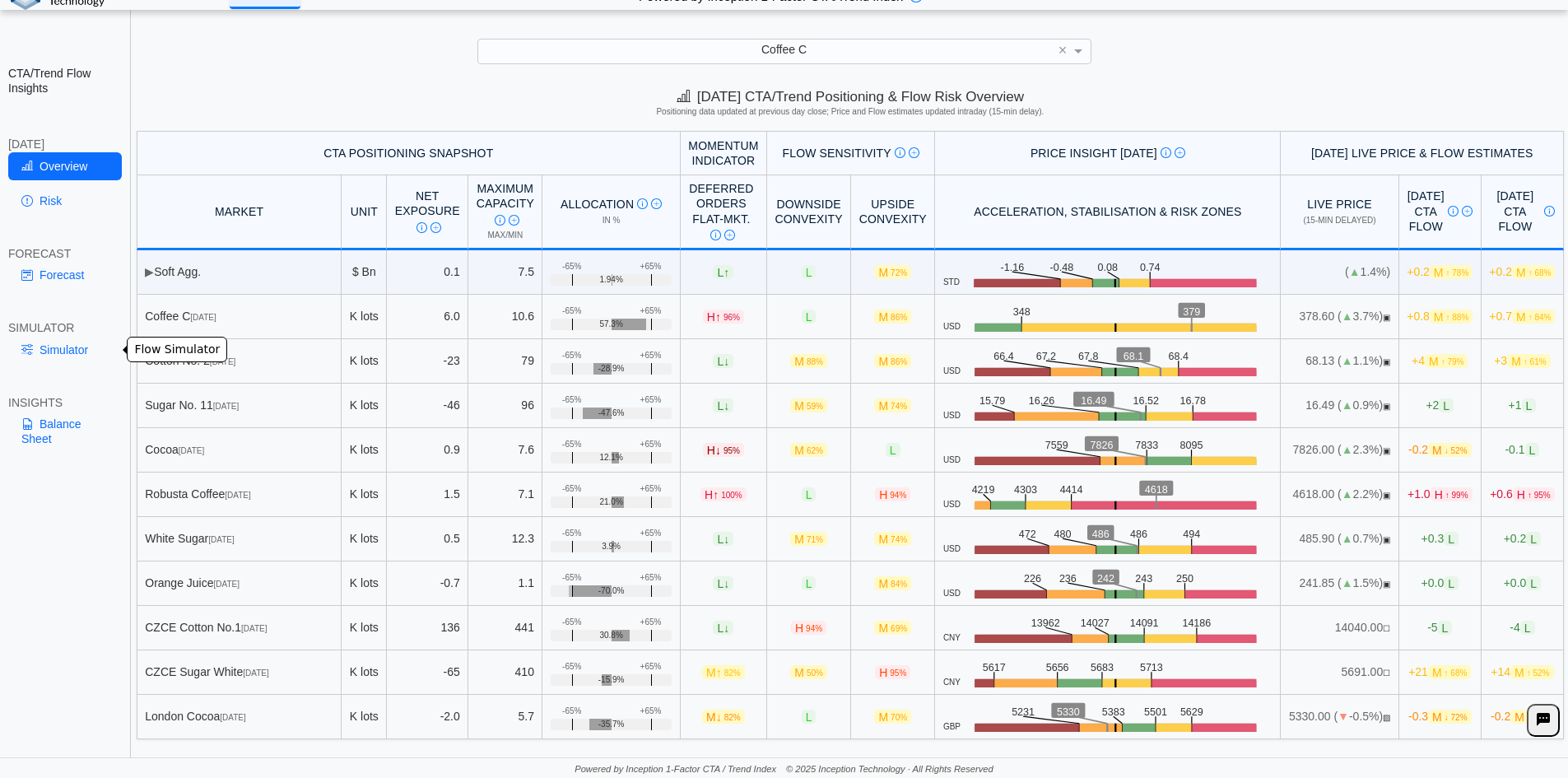
click at [43, 348] on link "Simulator" at bounding box center [65, 349] width 114 height 28
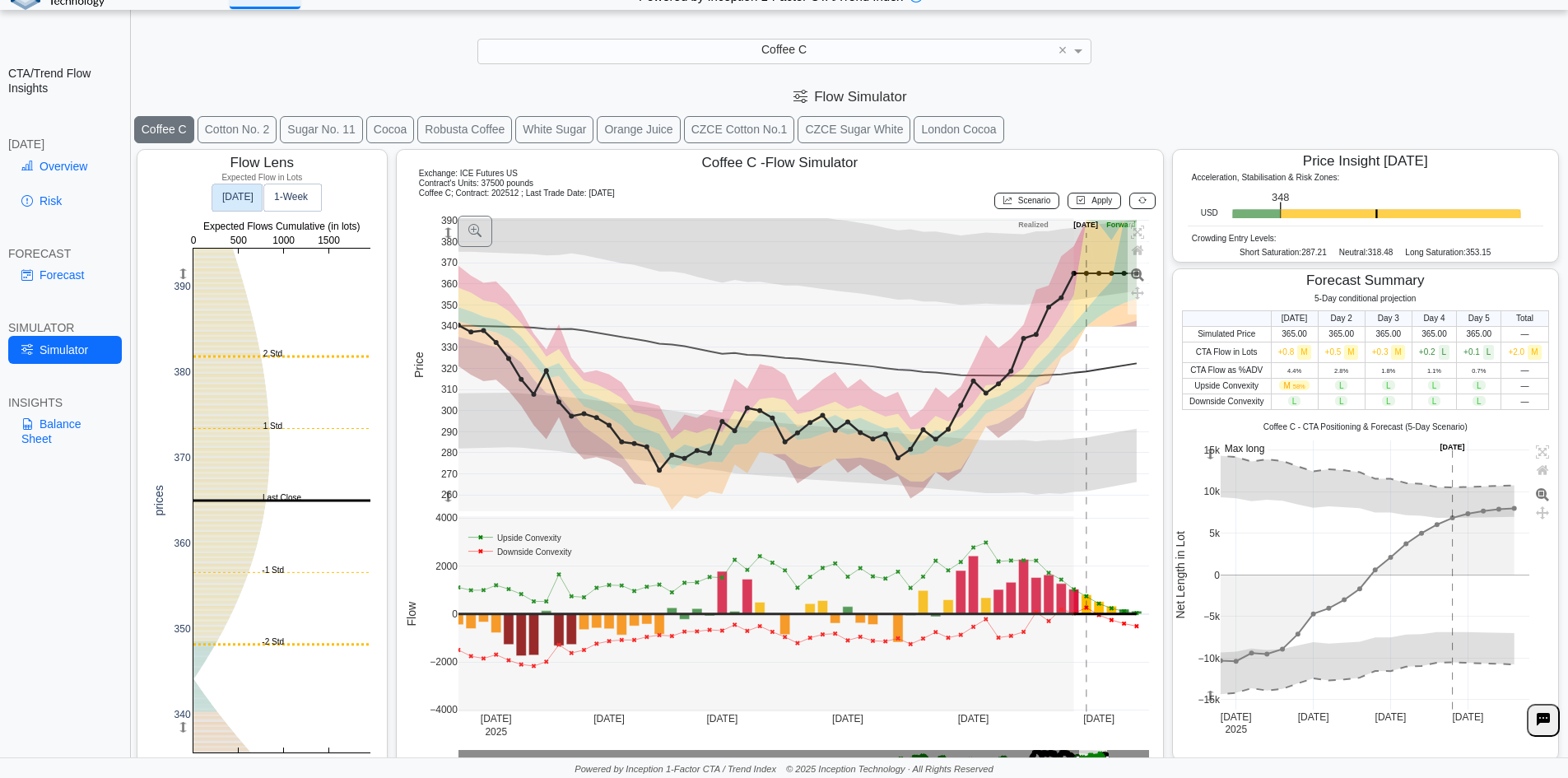
scroll to position [0, 0]
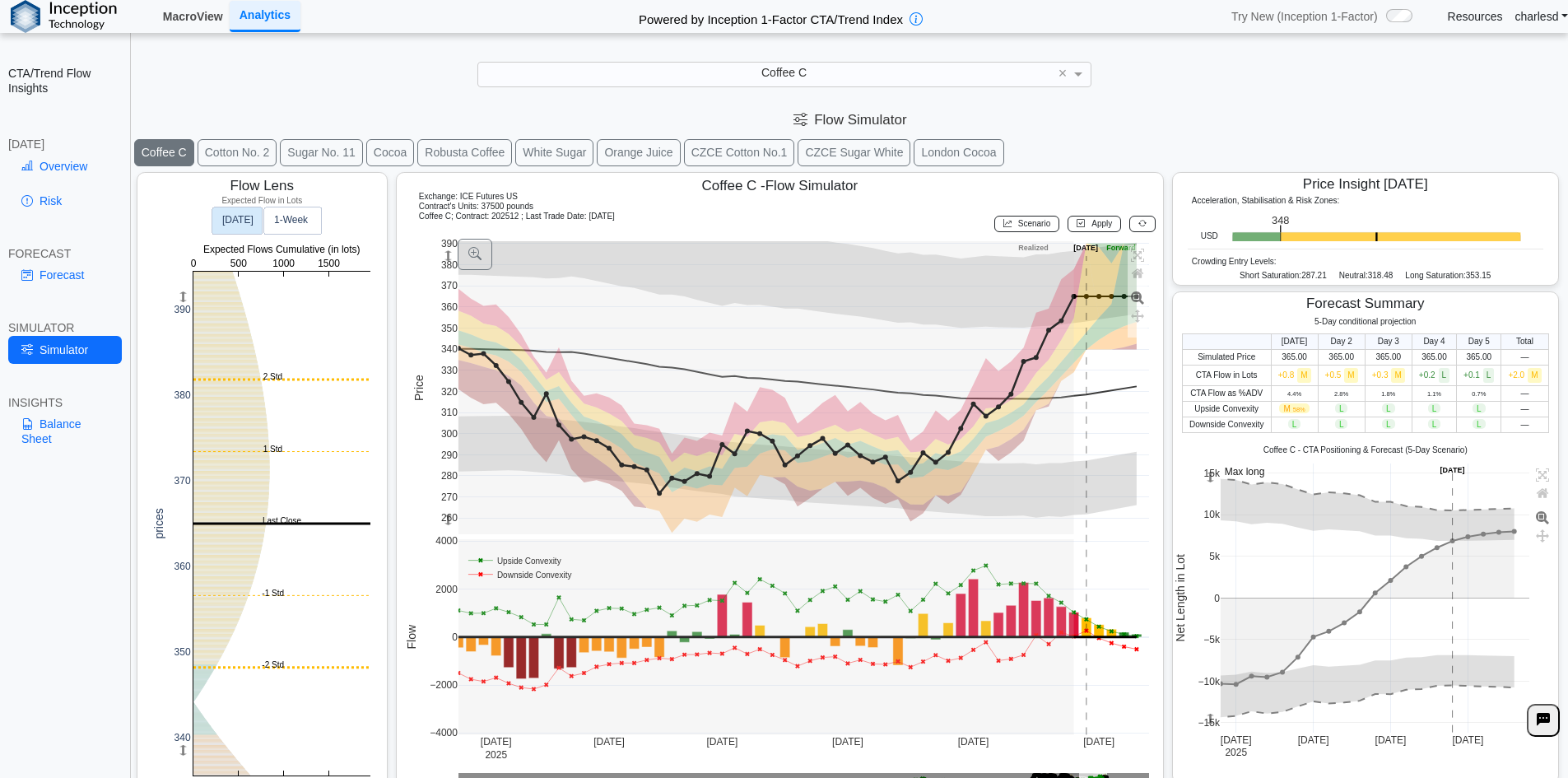
click at [192, 23] on link "MacroView" at bounding box center [192, 16] width 73 height 28
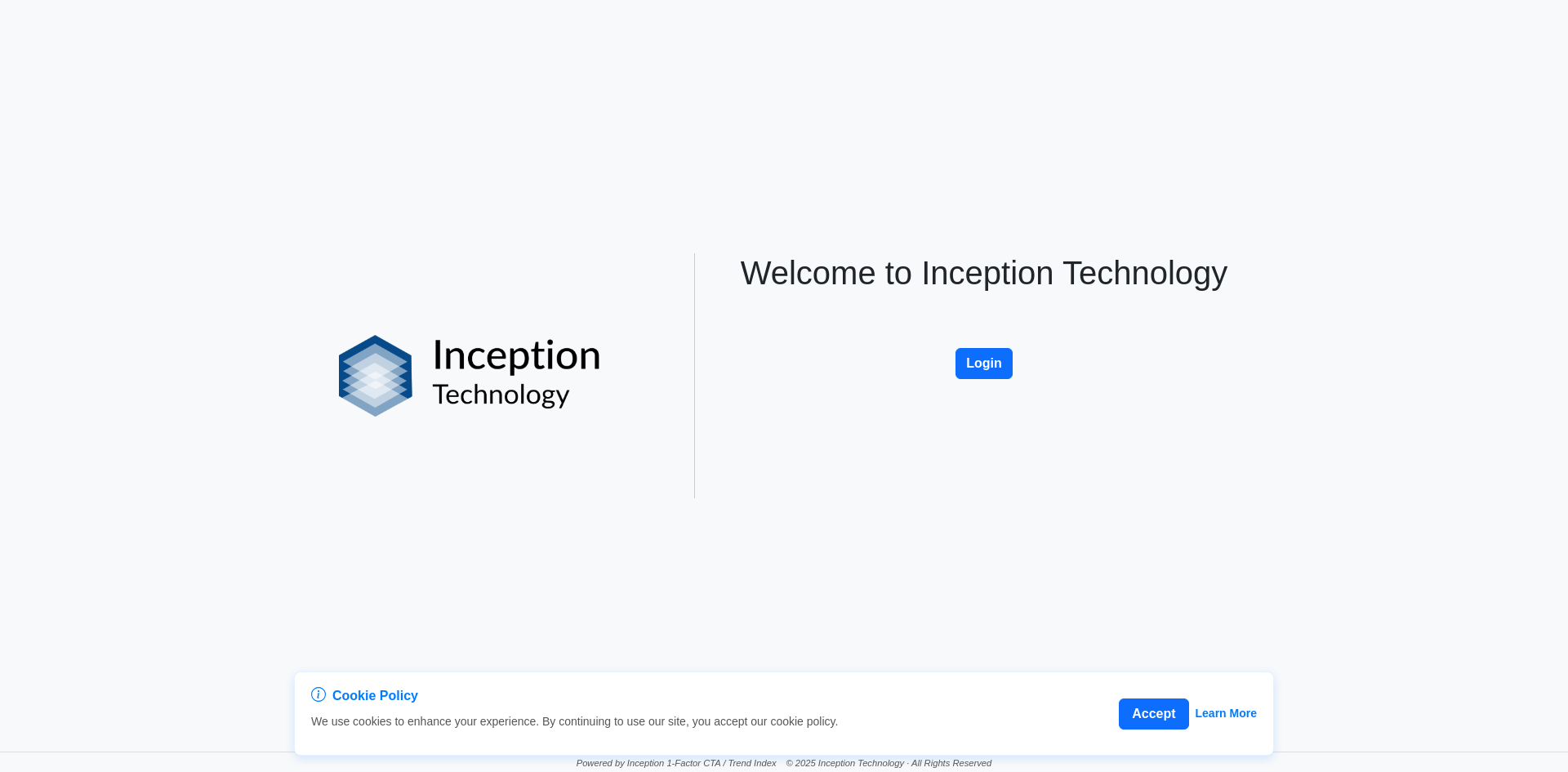
click at [1001, 357] on button "Login" at bounding box center [984, 363] width 57 height 31
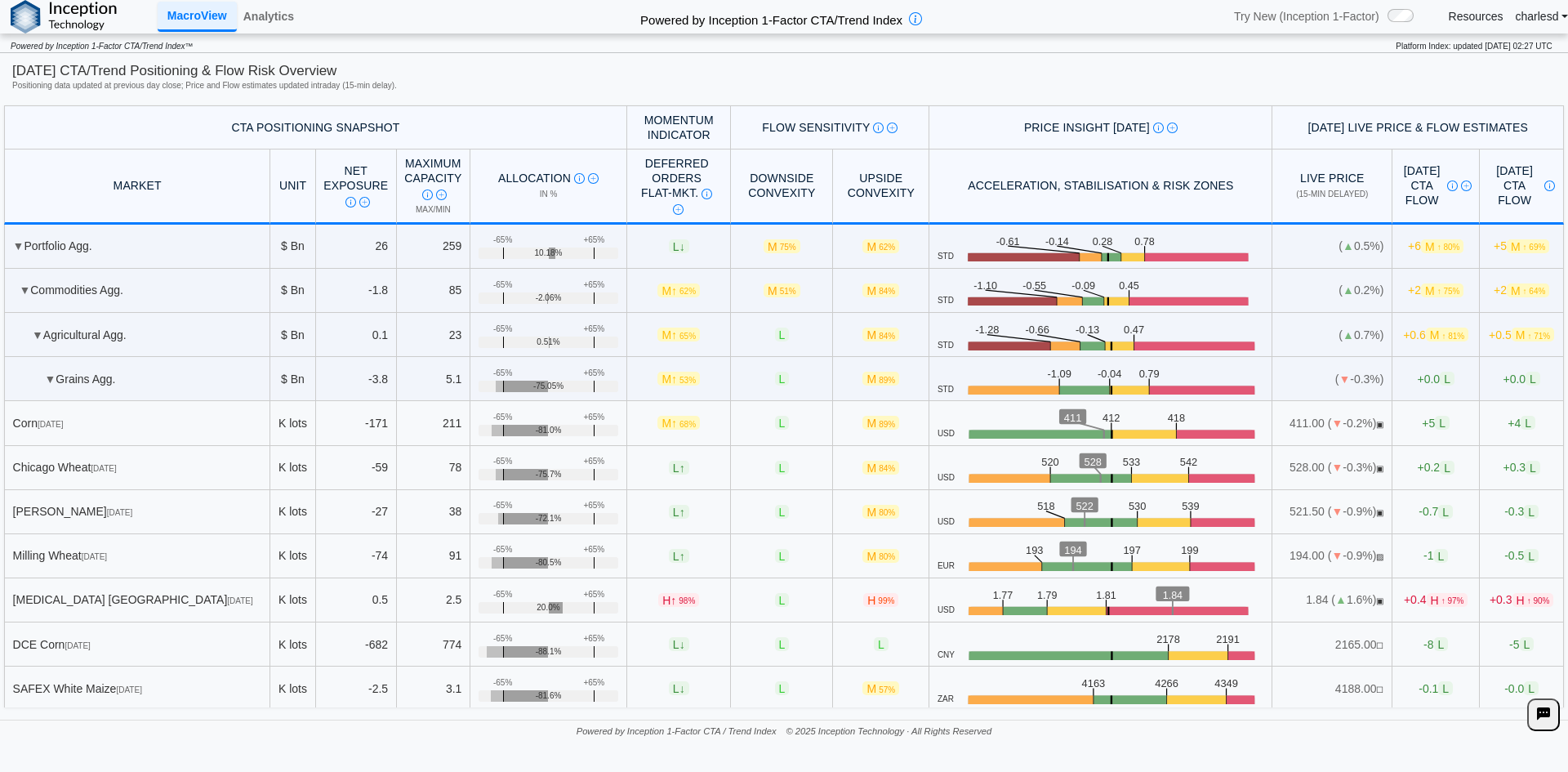
scroll to position [2531, 0]
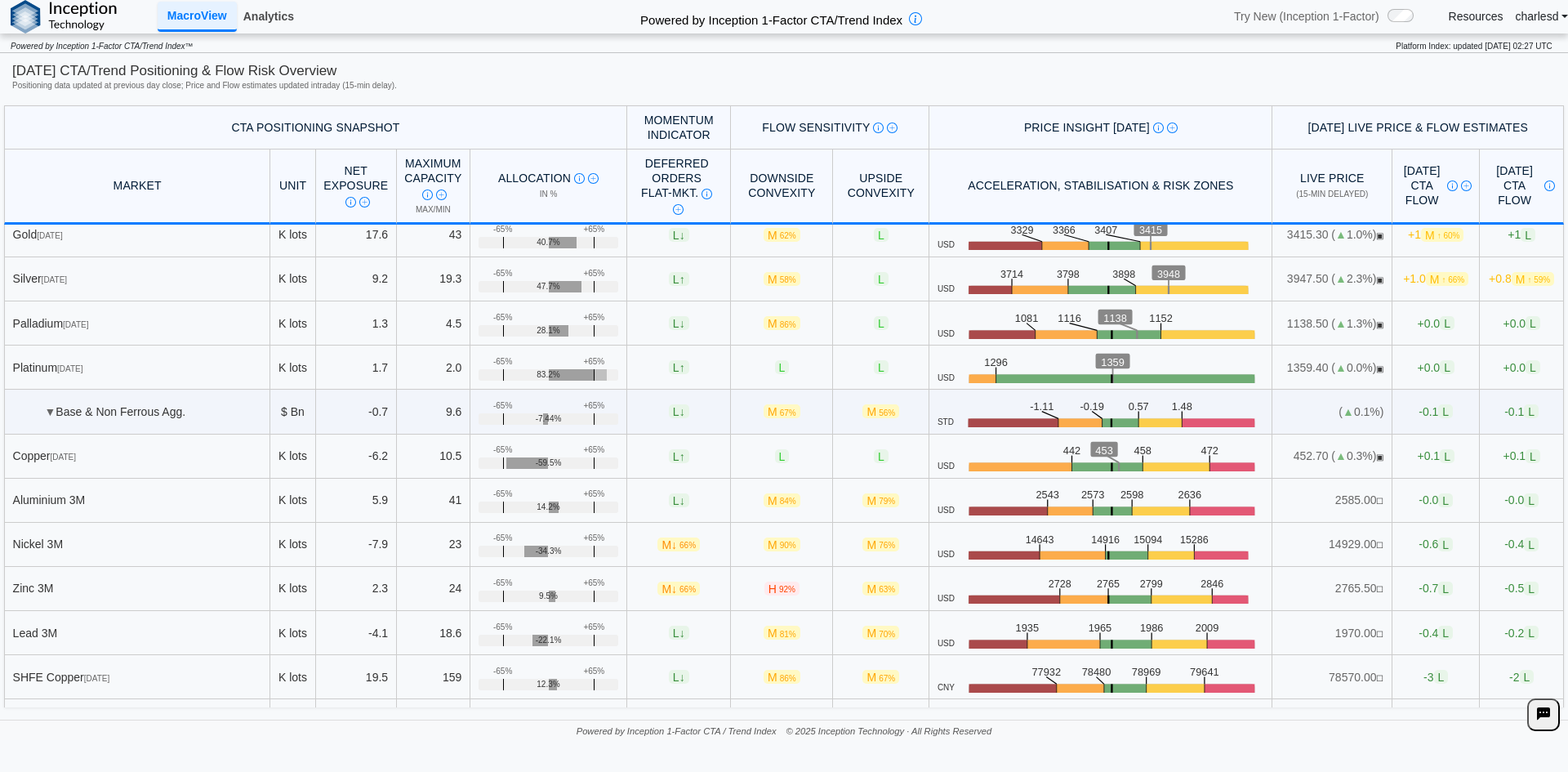
click at [257, 26] on link "Analytics" at bounding box center [269, 16] width 63 height 28
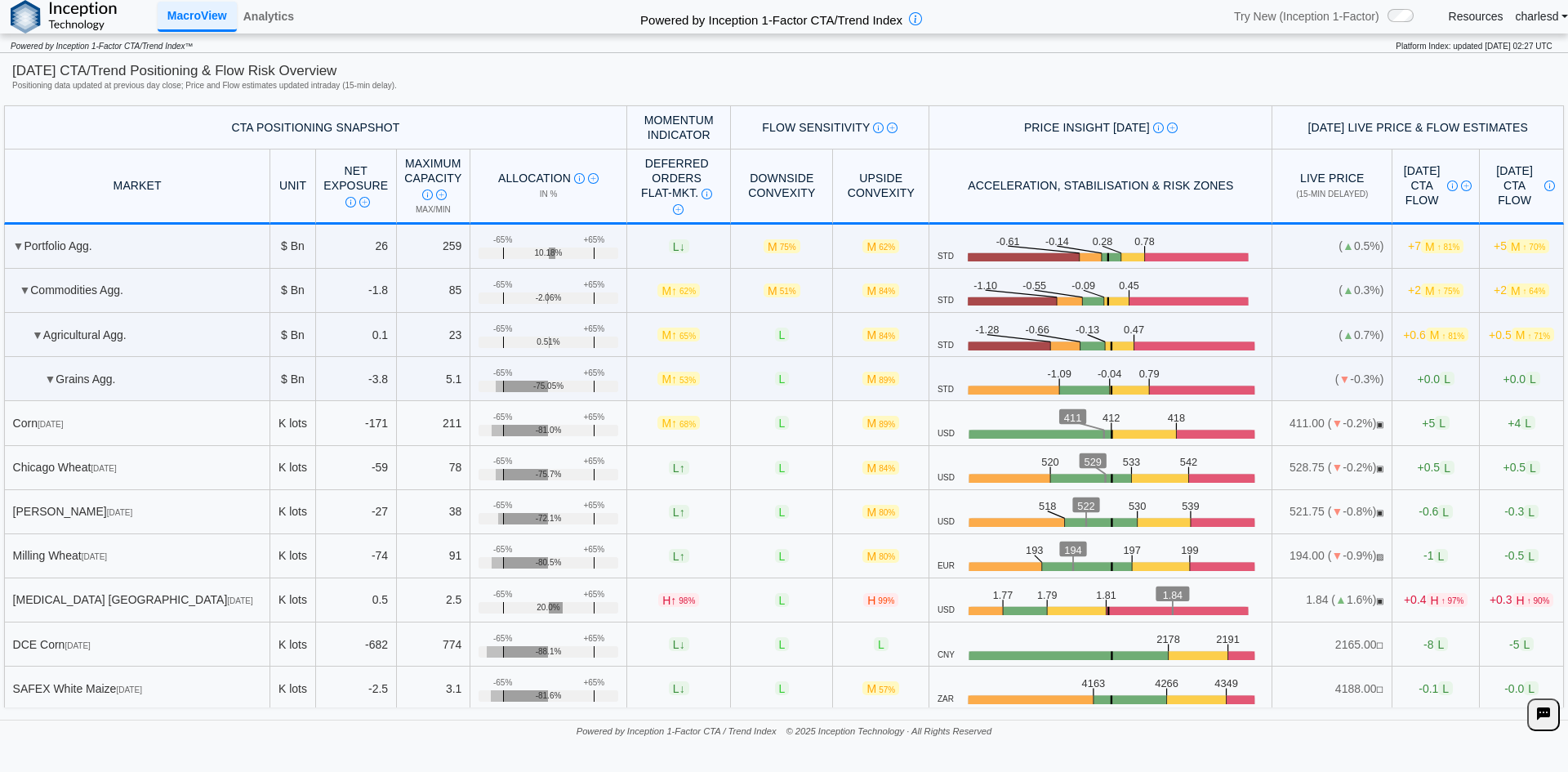
scroll to position [2531, 0]
